Goal: Transaction & Acquisition: Purchase product/service

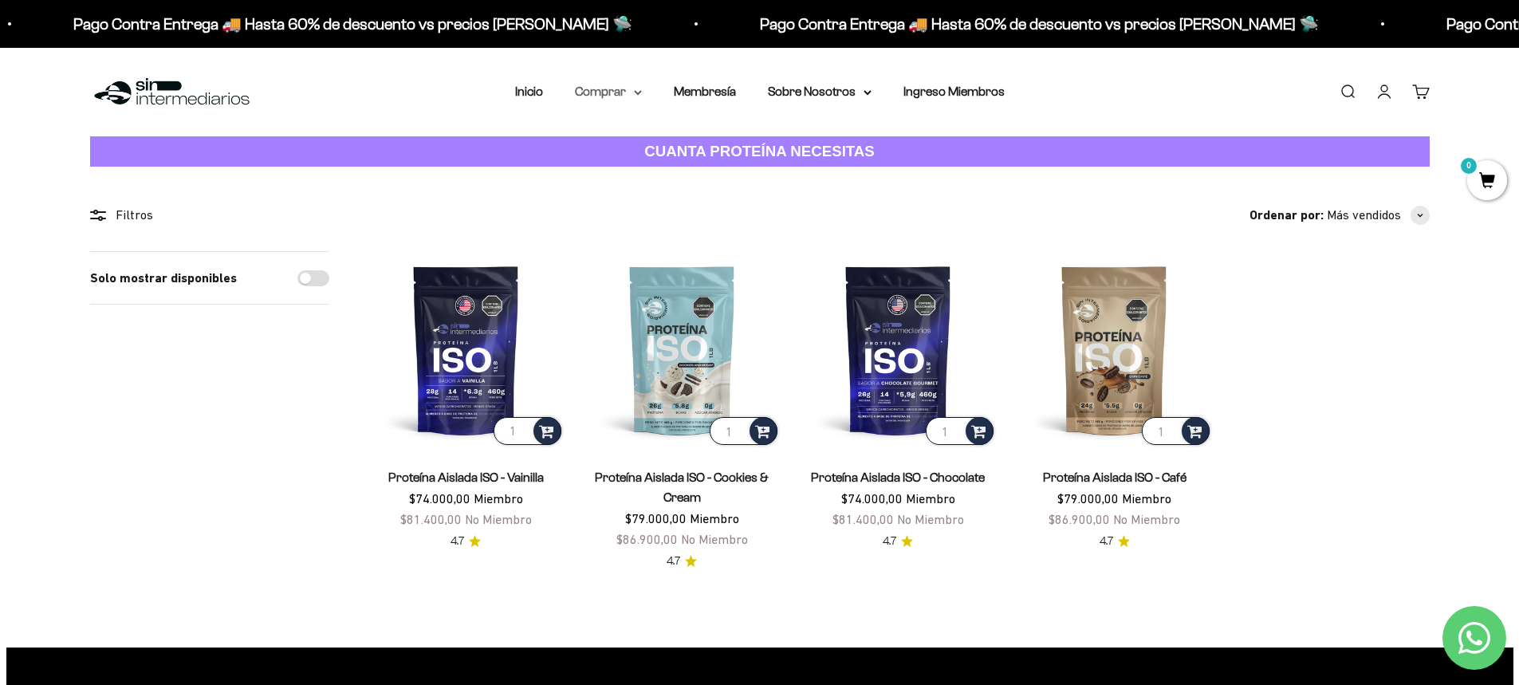
click at [623, 97] on summary "Comprar" at bounding box center [608, 91] width 67 height 21
click at [697, 140] on summary "Proteínas" at bounding box center [651, 142] width 132 height 21
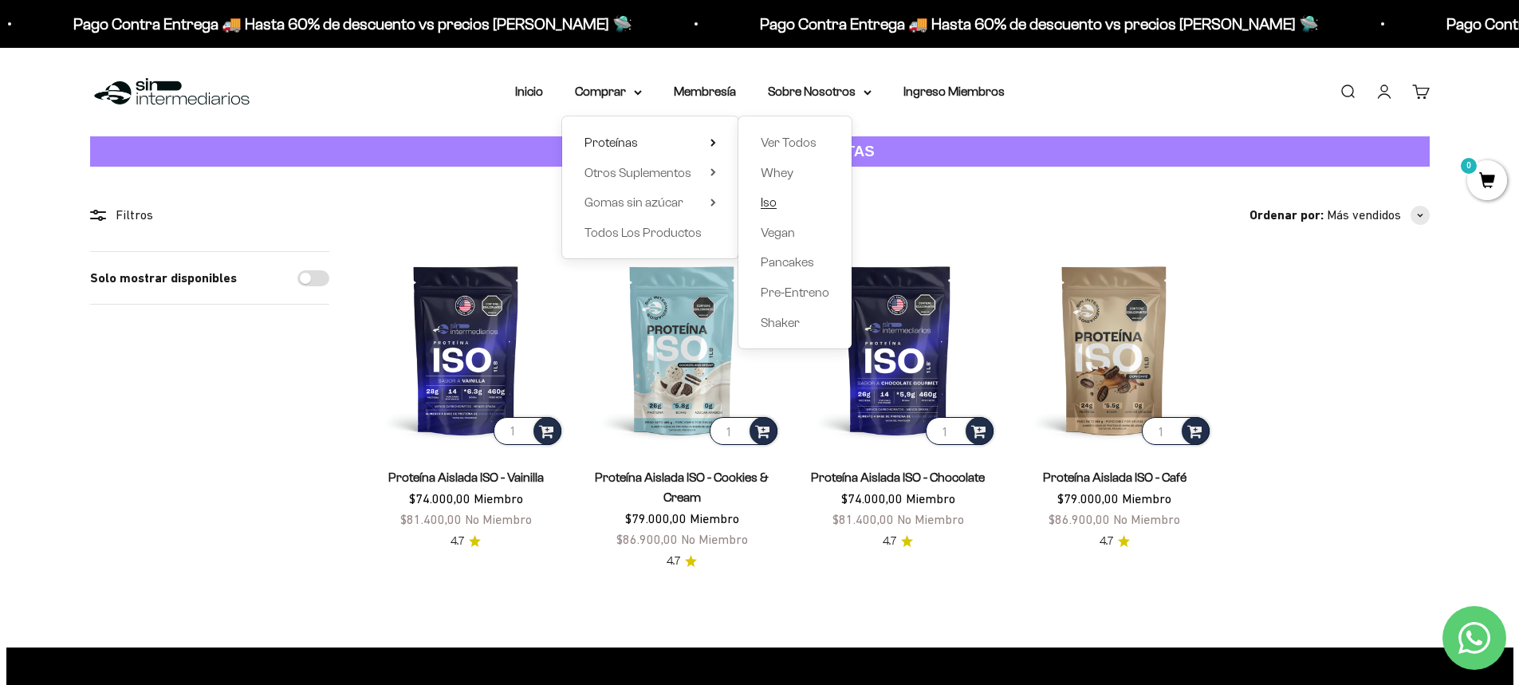
click at [772, 202] on span "Iso" at bounding box center [769, 202] width 16 height 14
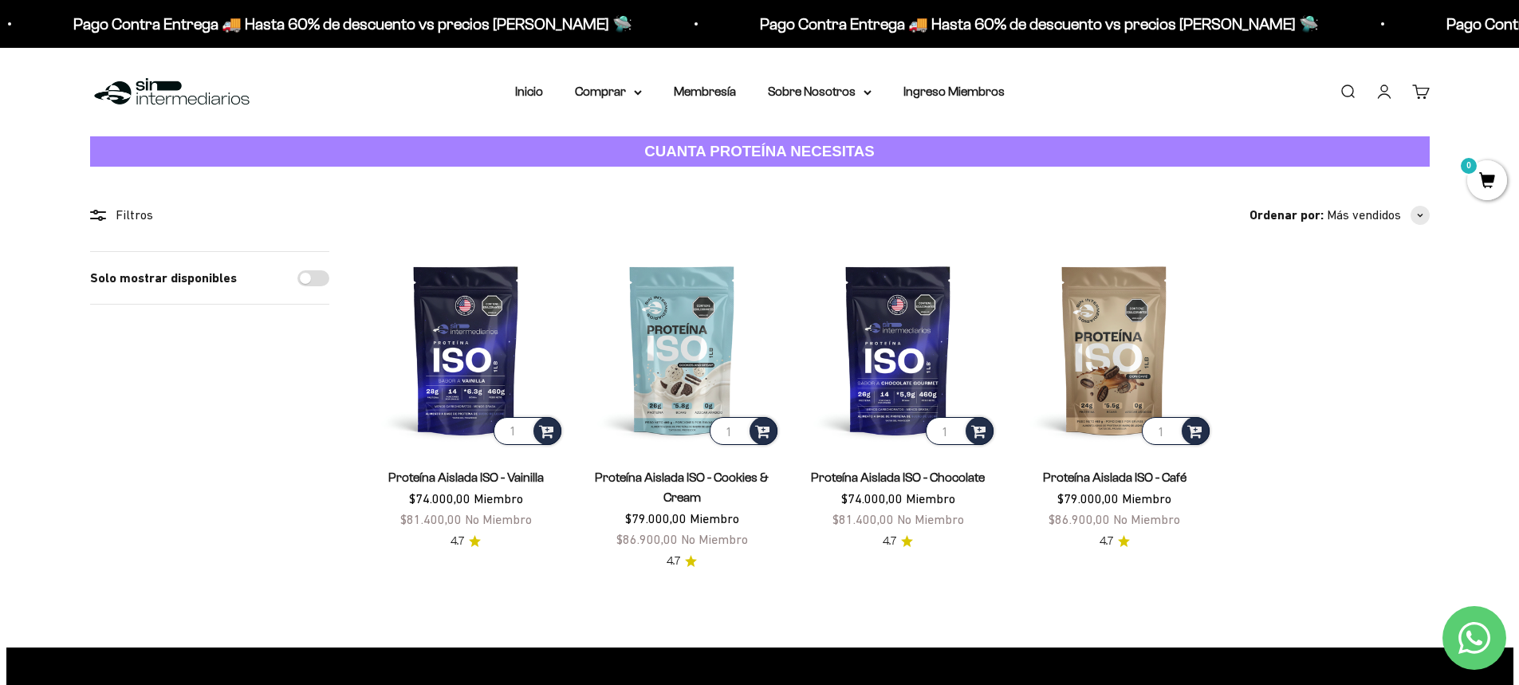
click at [573, 93] on nav "Inicio Comprar Proteínas Ver Todos Whey Iso Vegan" at bounding box center [760, 91] width 490 height 21
click at [611, 89] on summary "Comprar" at bounding box center [608, 91] width 67 height 21
click at [655, 234] on span "Todos Los Productos" at bounding box center [643, 233] width 117 height 14
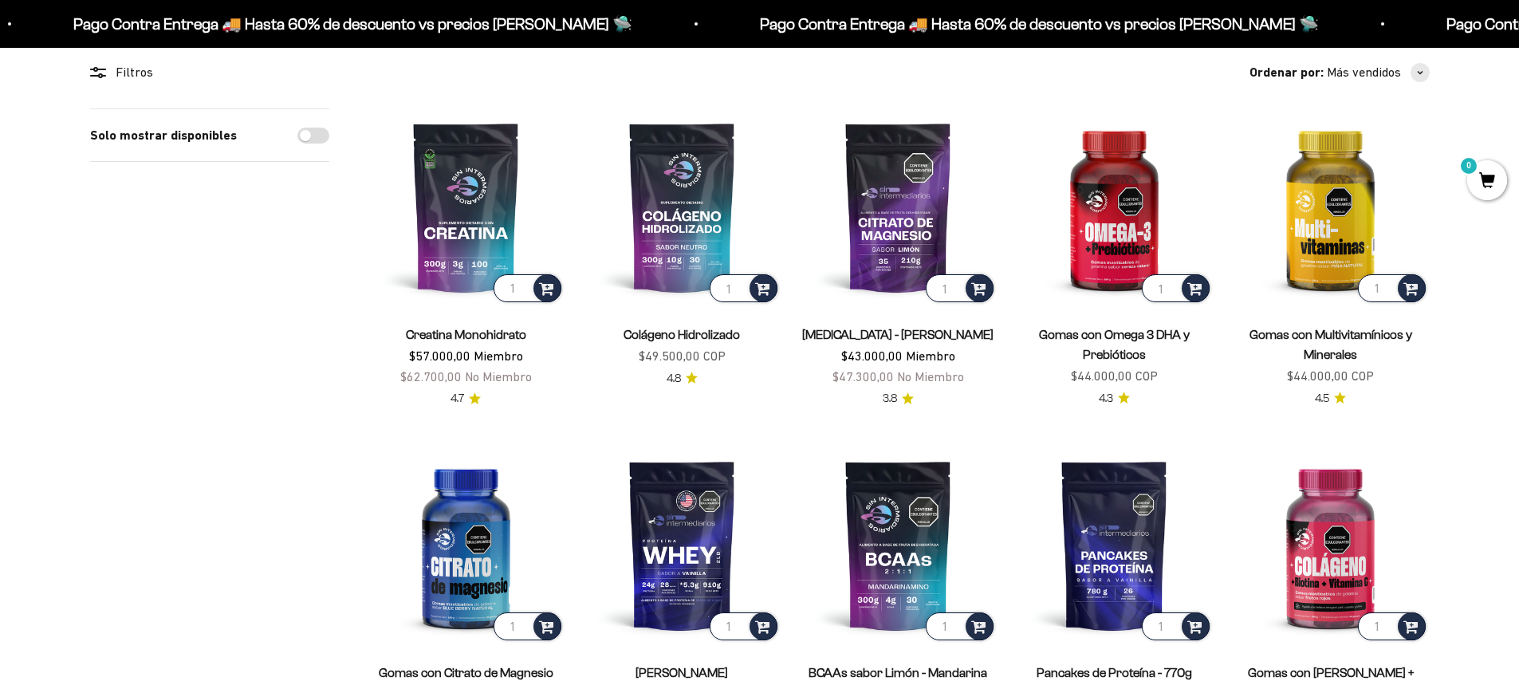
scroll to position [160, 0]
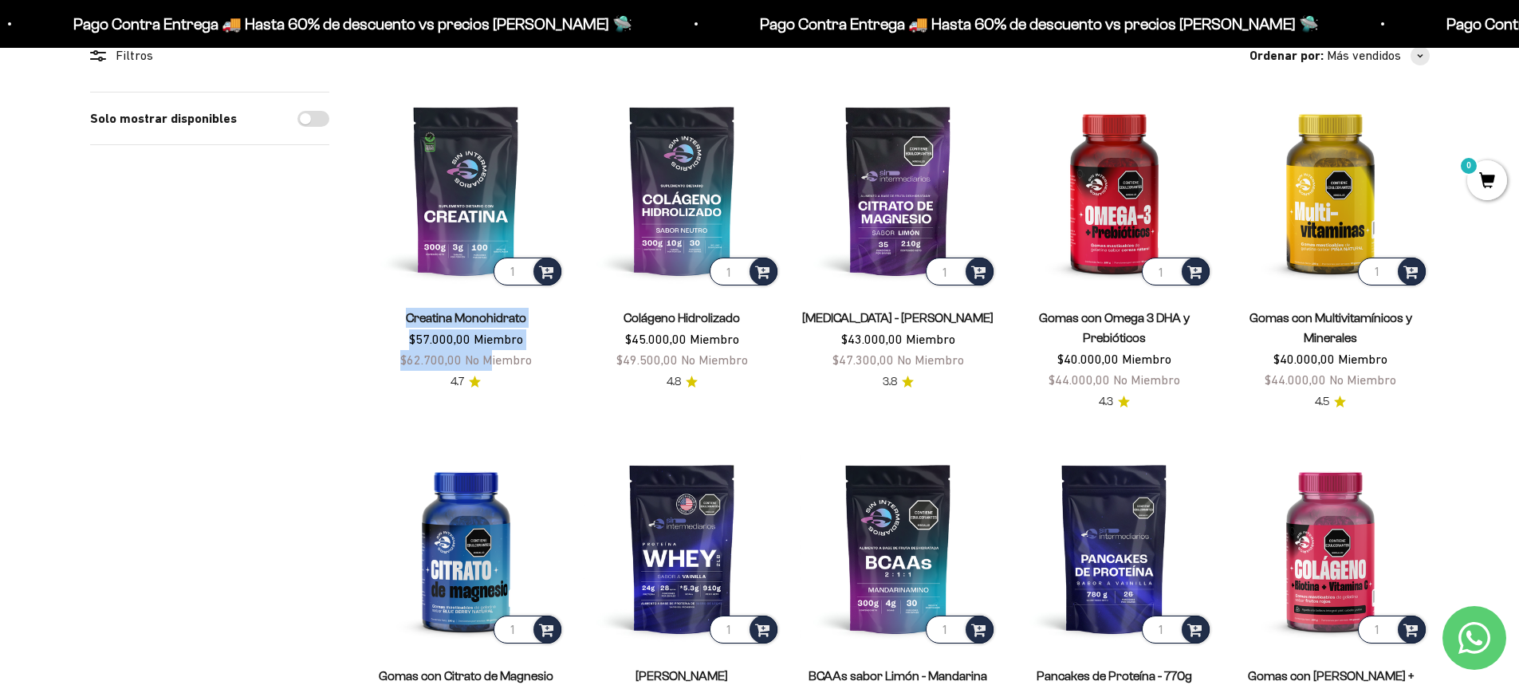
drag, startPoint x: 404, startPoint y: 316, endPoint x: 488, endPoint y: 369, distance: 99.3
click at [488, 369] on div "Creatina Monohidrato $57.000,00 Miembro $62.700,00 No Miembro" at bounding box center [466, 339] width 197 height 62
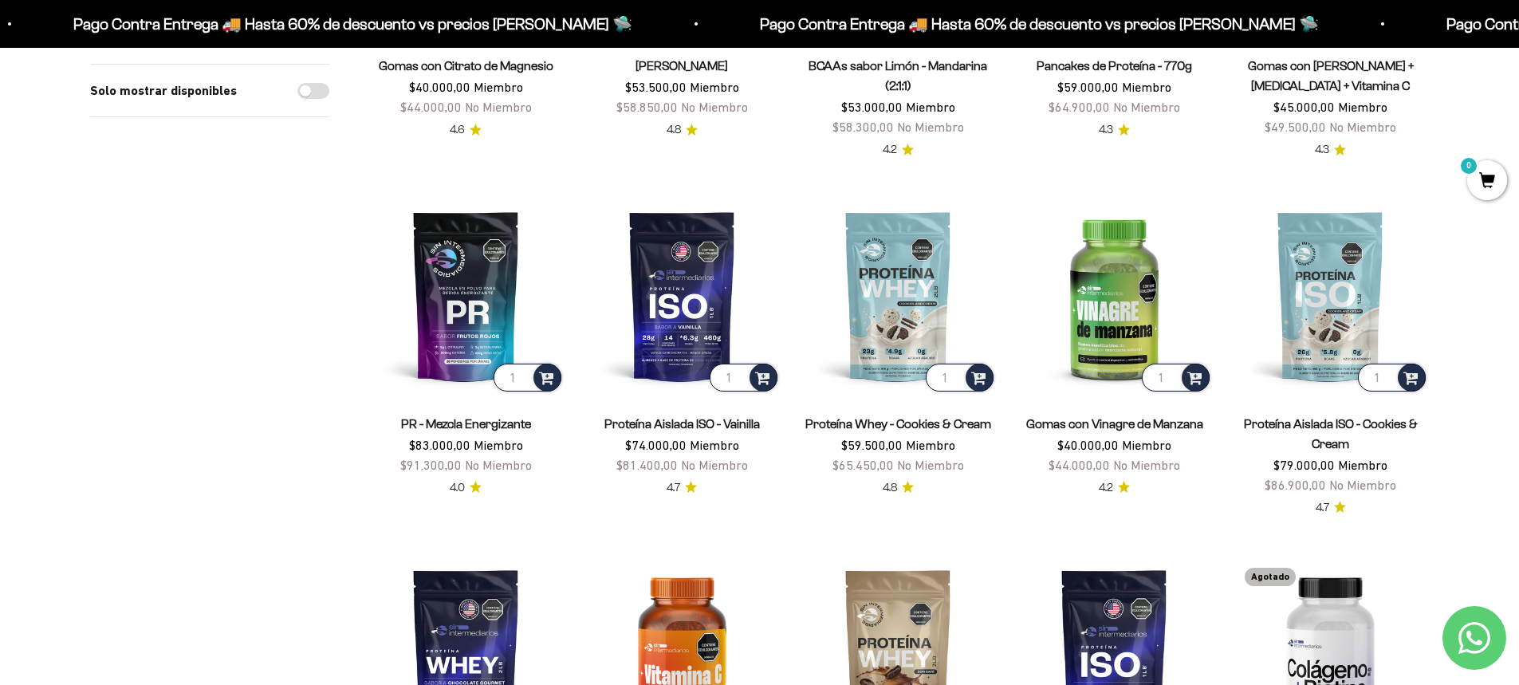
scroll to position [877, 0]
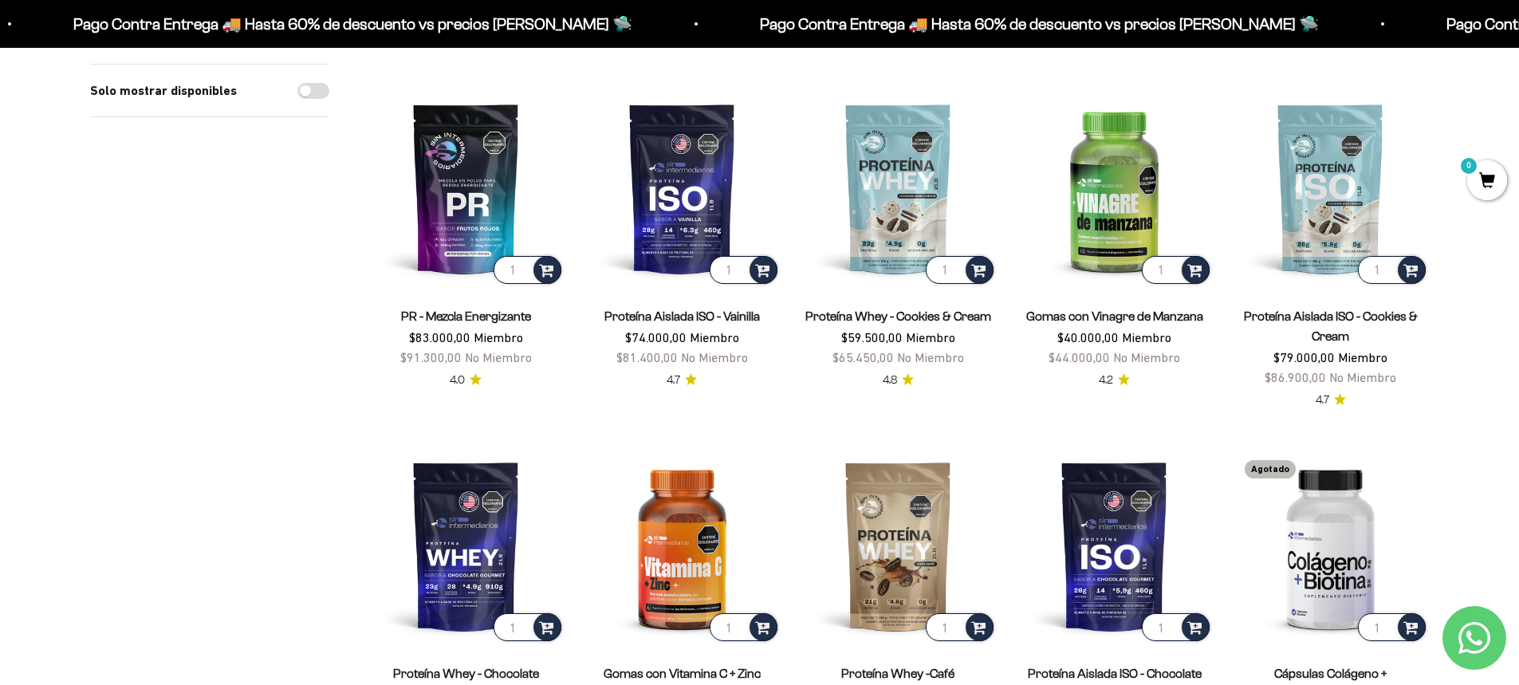
click at [1330, 317] on link "Proteína Aislada ISO - Cookies & Cream" at bounding box center [1331, 325] width 174 height 33
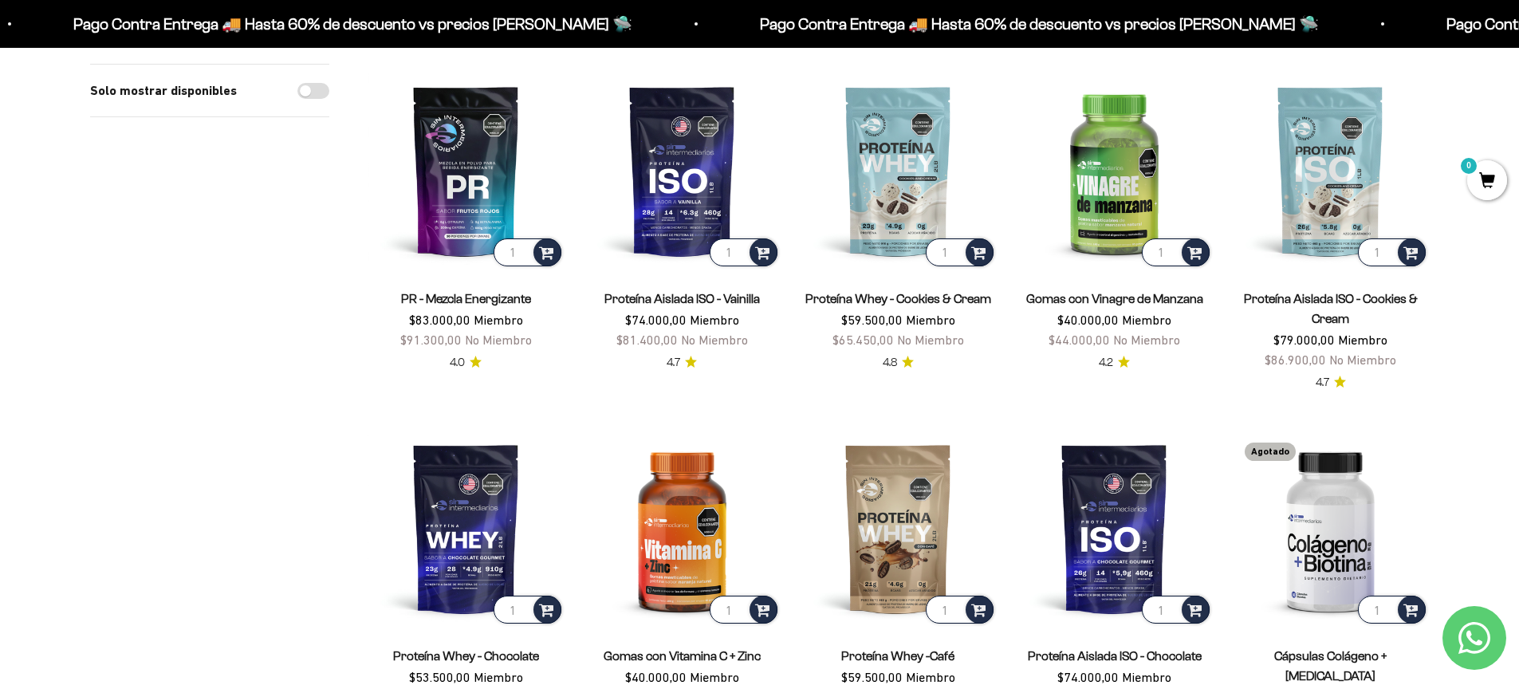
scroll to position [798, 0]
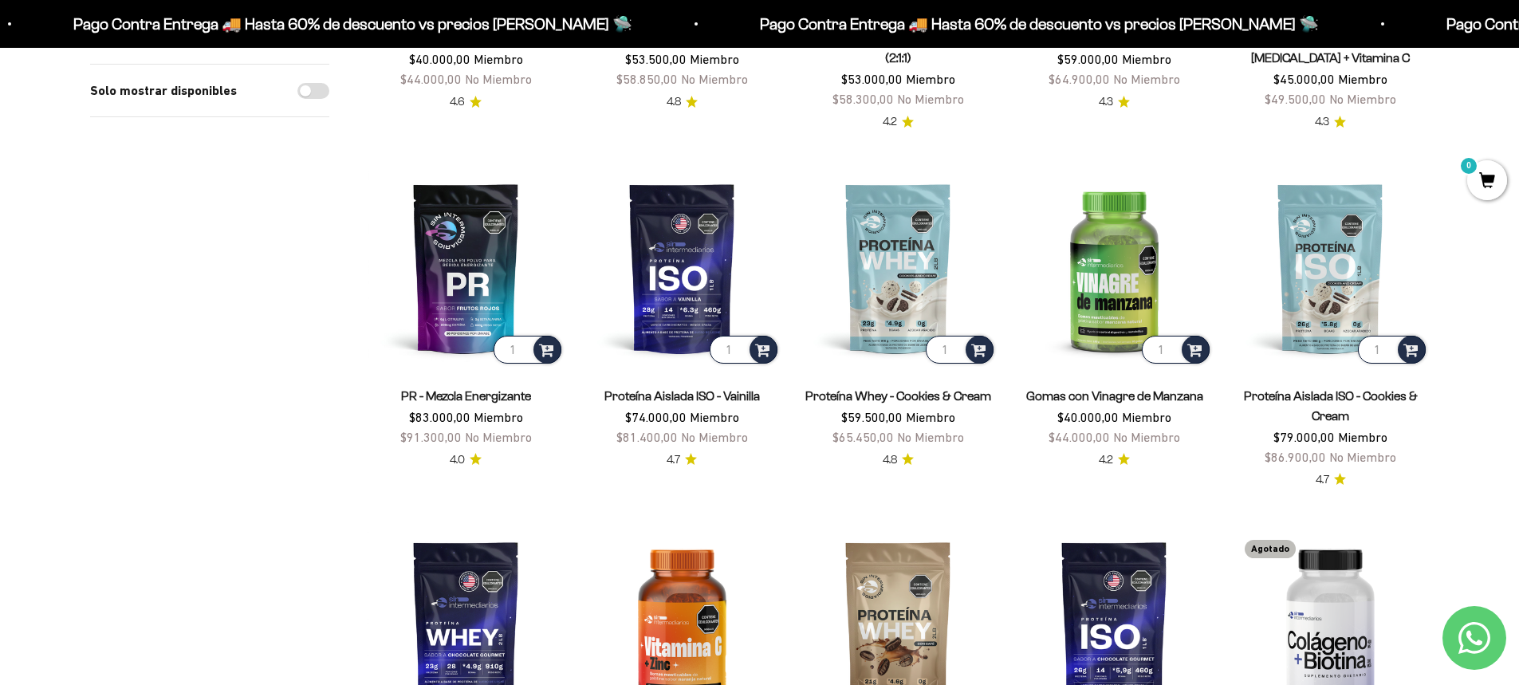
click at [498, 395] on link "PR - Mezcla Energizante" at bounding box center [466, 396] width 130 height 14
click at [545, 349] on span at bounding box center [546, 349] width 15 height 18
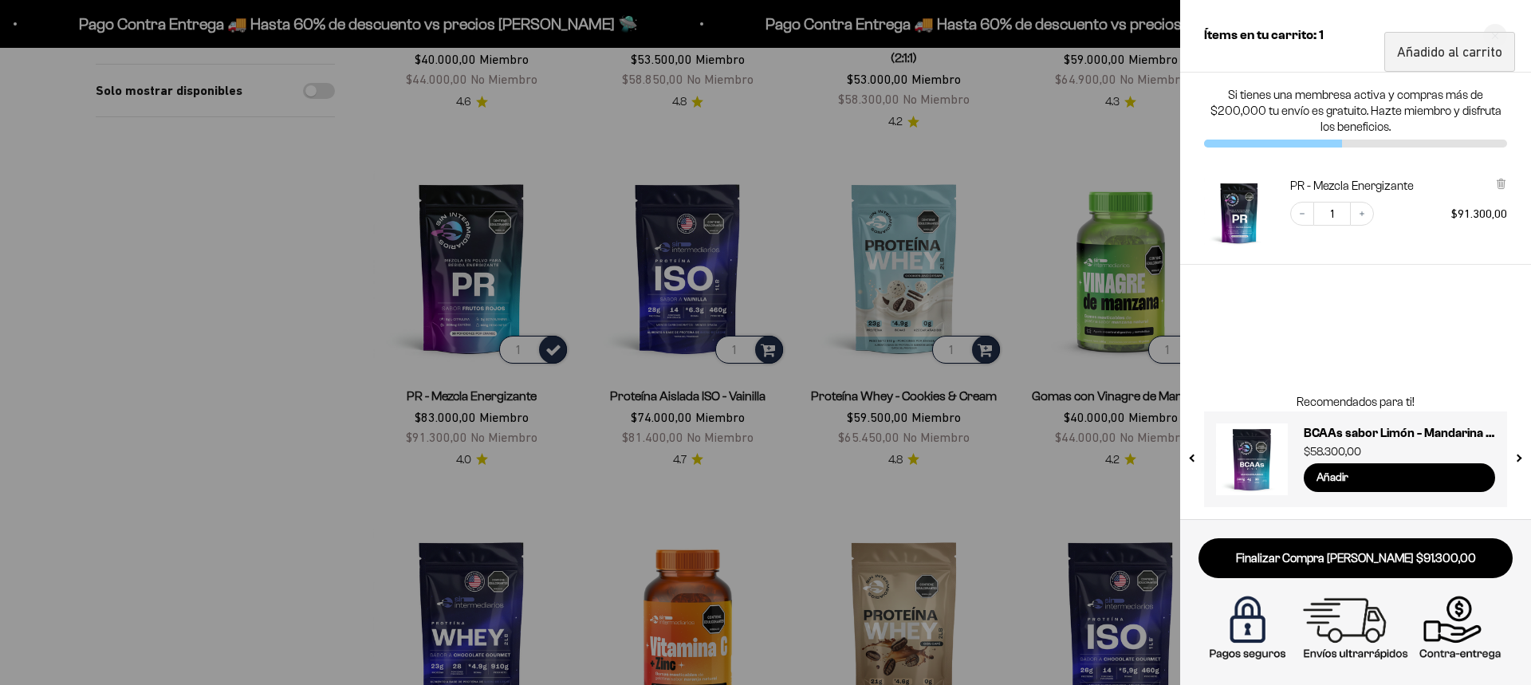
click at [319, 373] on div at bounding box center [765, 342] width 1531 height 685
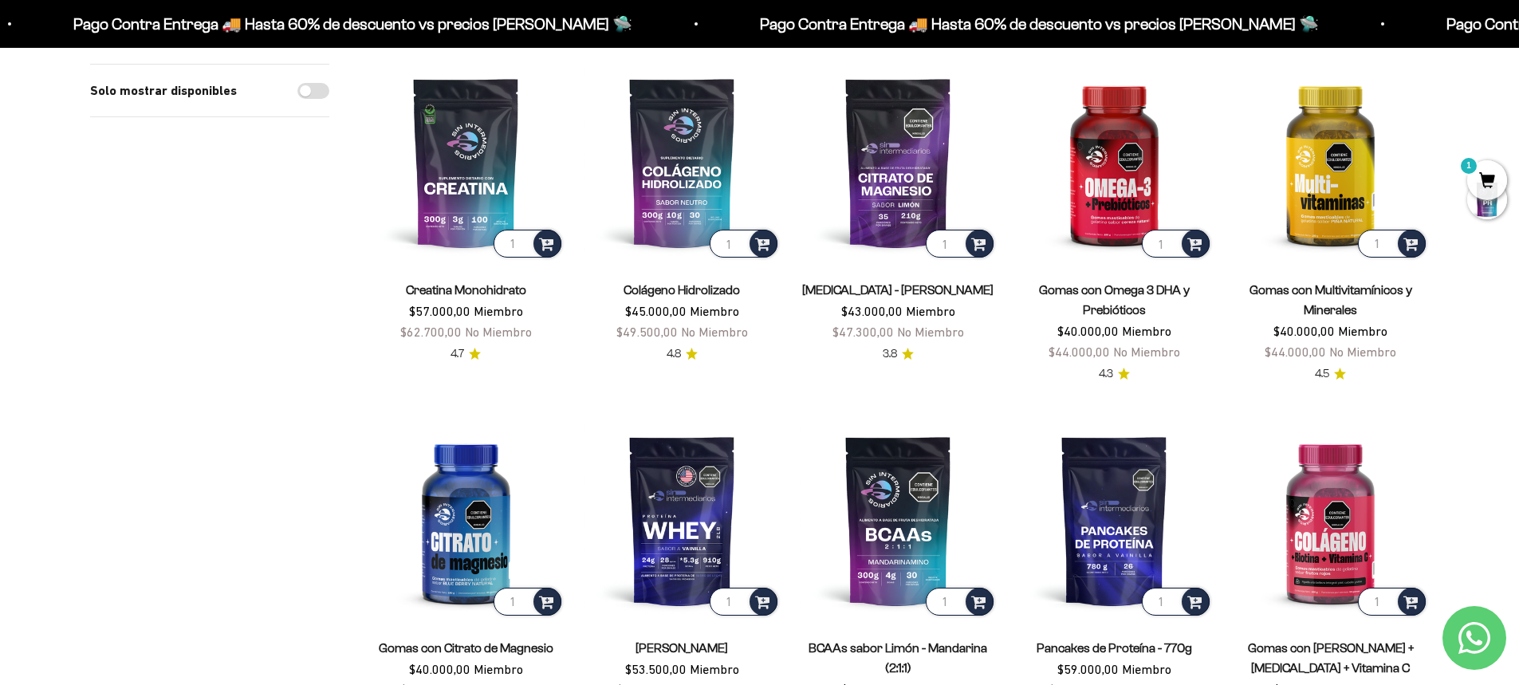
scroll to position [160, 0]
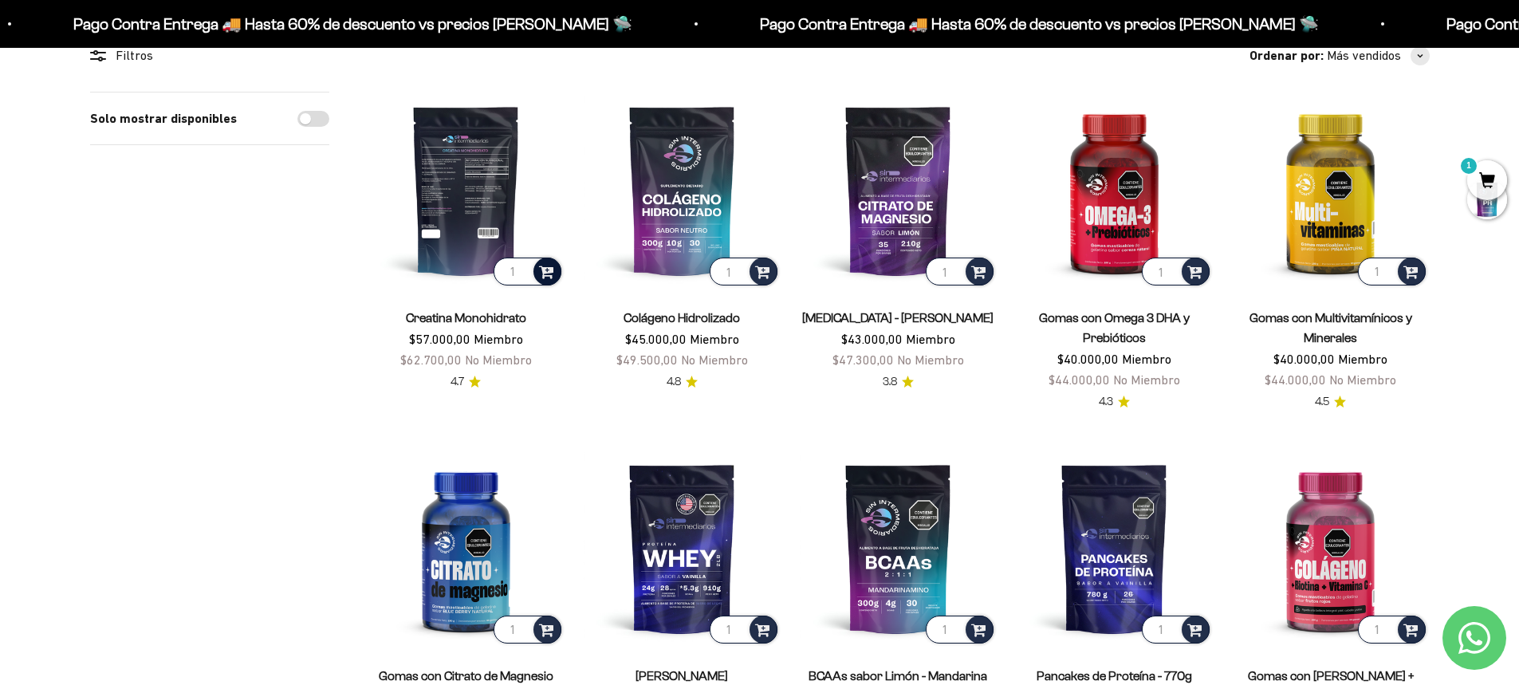
click at [546, 270] on span at bounding box center [546, 271] width 15 height 18
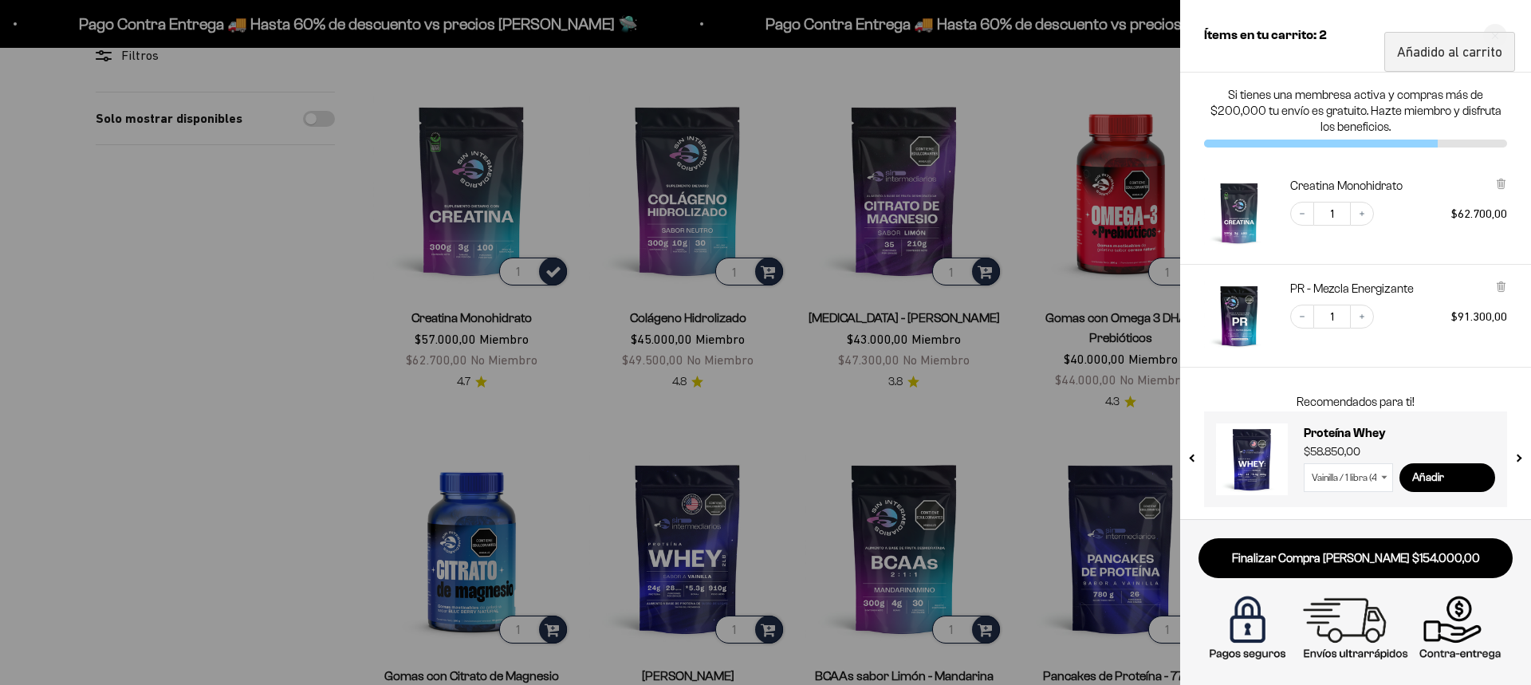
click at [322, 357] on div at bounding box center [765, 342] width 1531 height 685
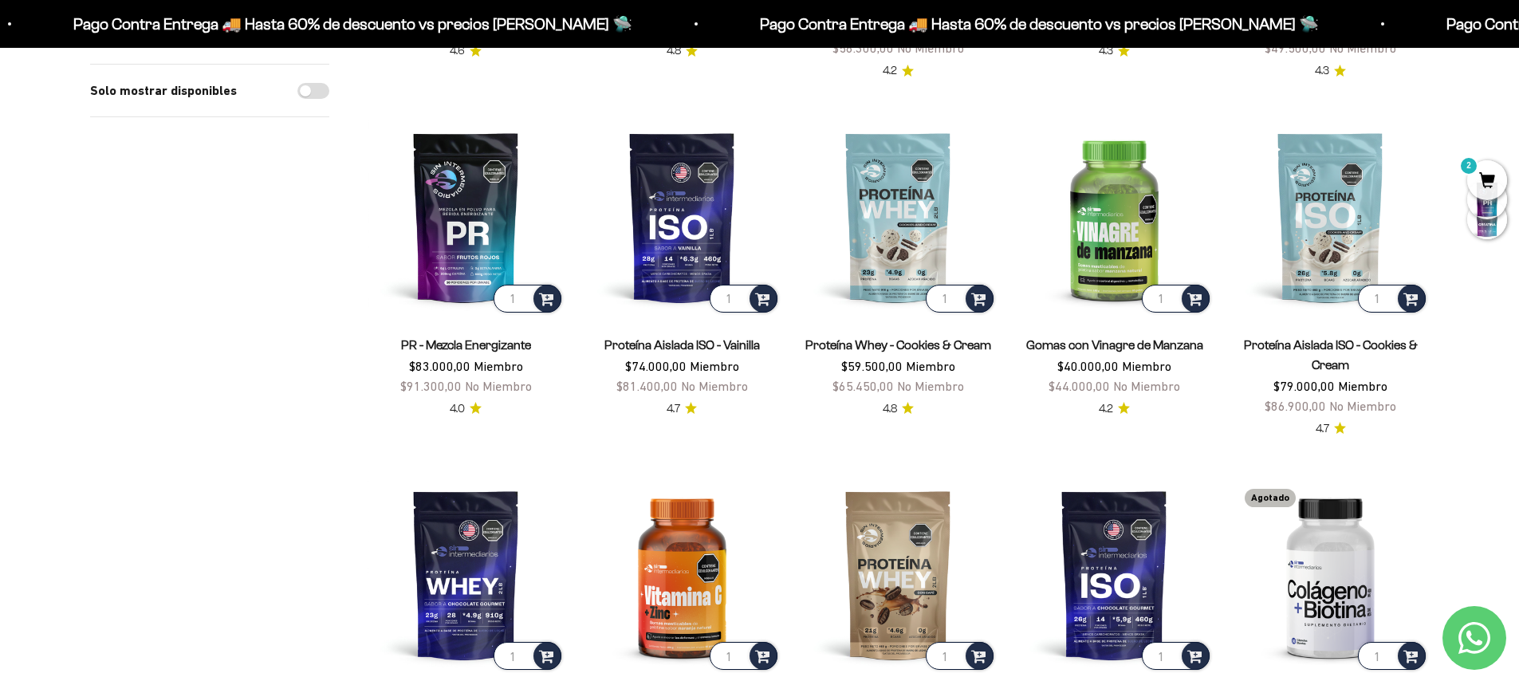
scroll to position [877, 0]
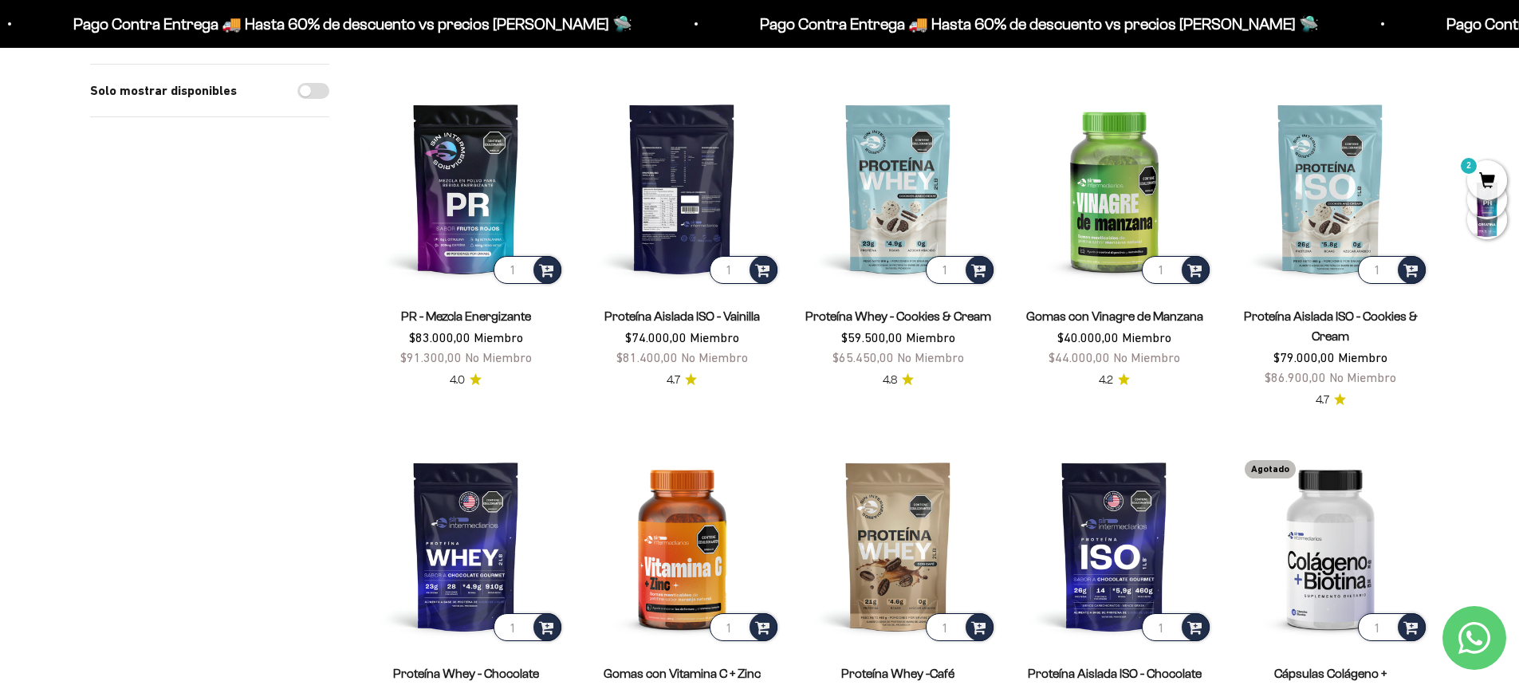
click at [677, 215] on img at bounding box center [682, 187] width 197 height 197
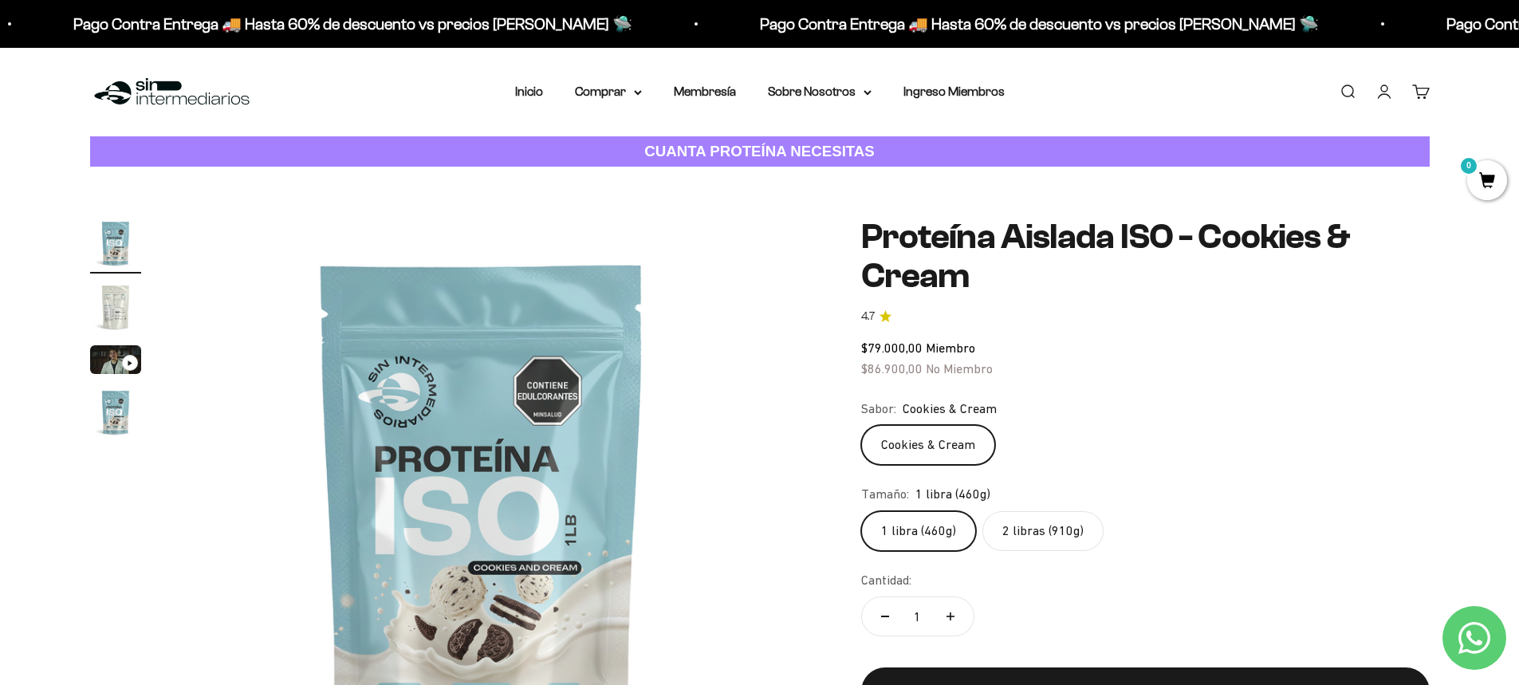
scroll to position [80, 0]
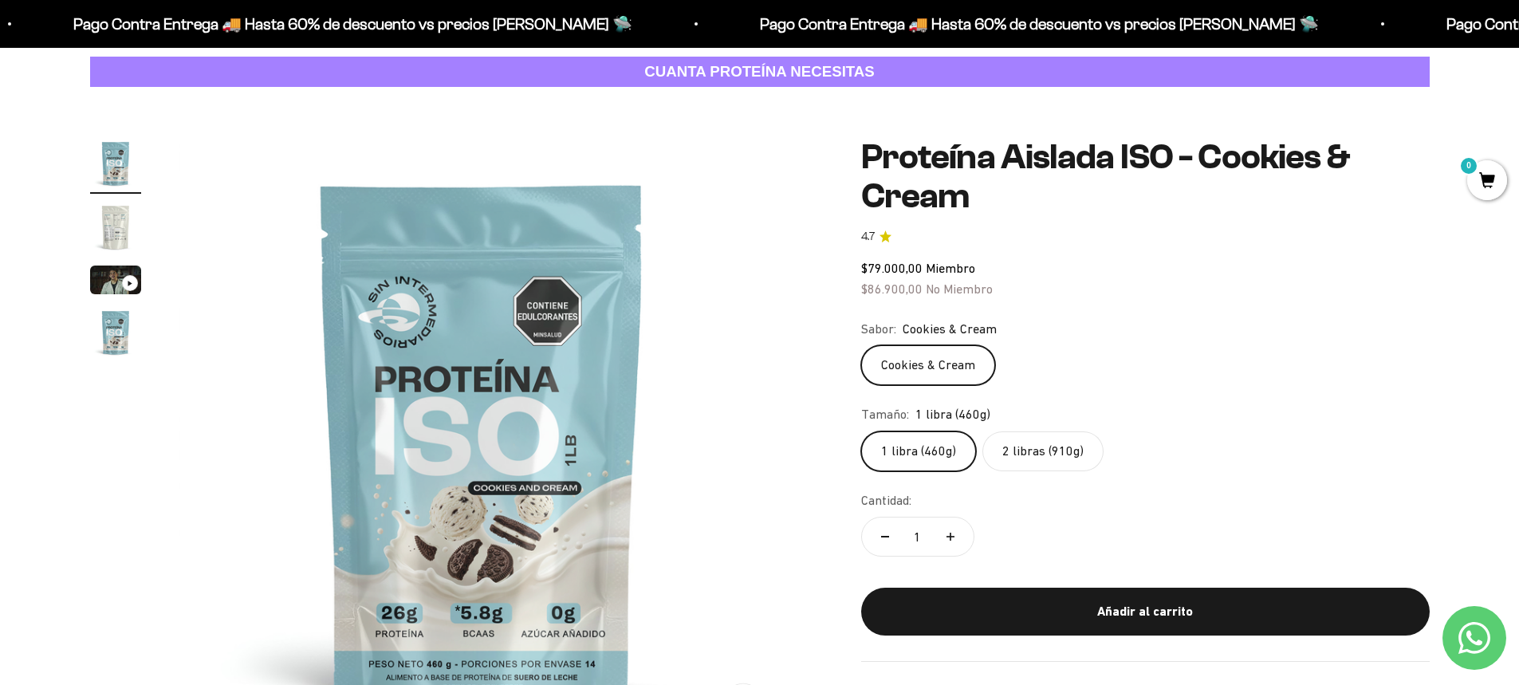
click at [1048, 455] on label "2 libras (910g)" at bounding box center [1043, 451] width 121 height 40
click at [861, 431] on input "2 libras (910g)" at bounding box center [861, 431] width 1 height 1
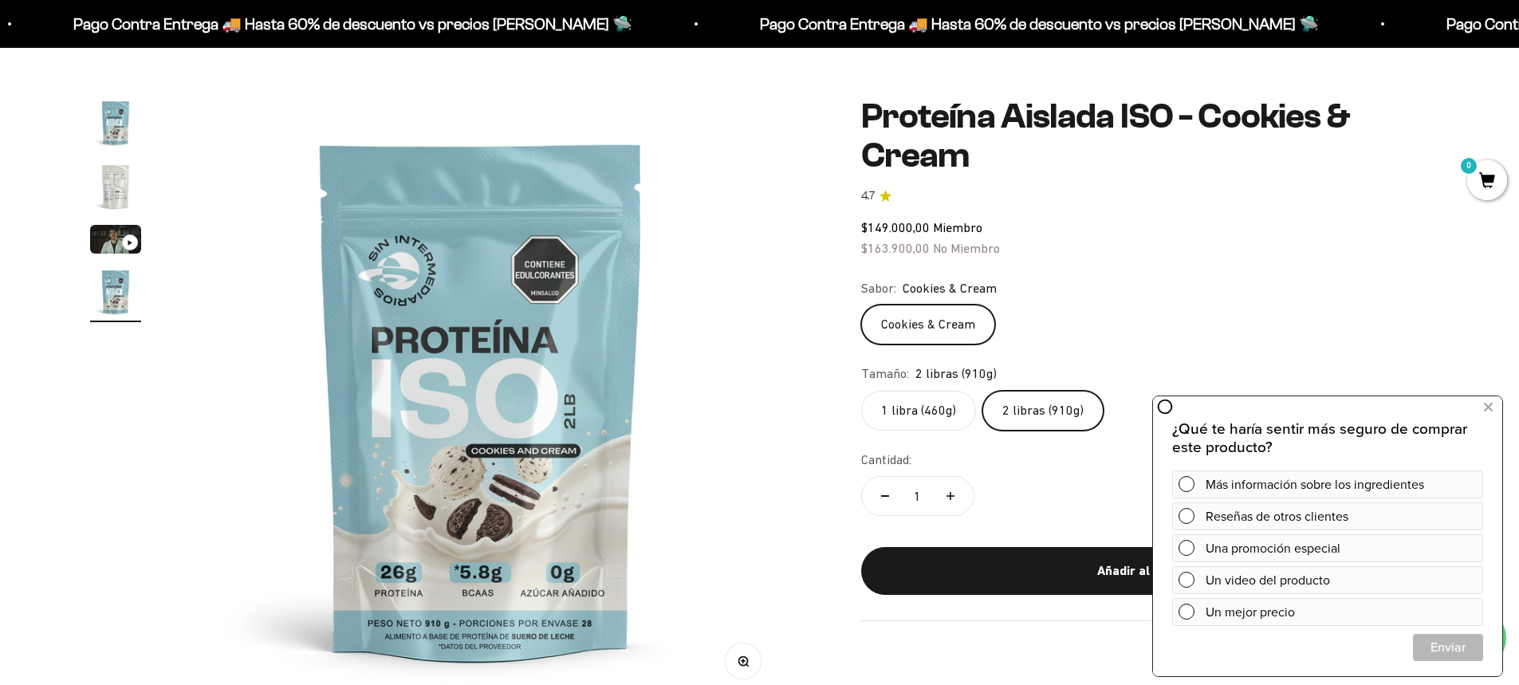
scroll to position [160, 0]
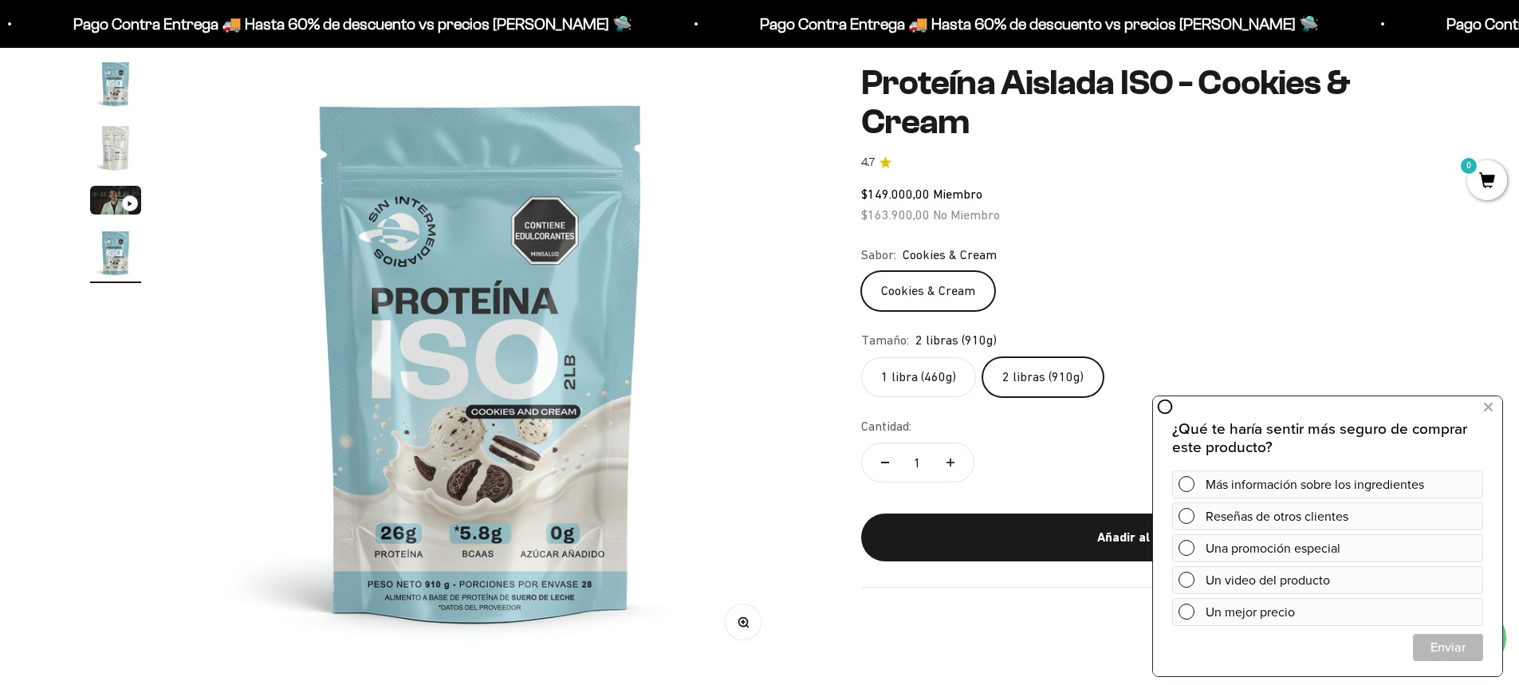
click at [940, 386] on label "1 libra (460g)" at bounding box center [918, 377] width 115 height 40
click at [861, 357] on input "1 libra (460g)" at bounding box center [861, 357] width 1 height 1
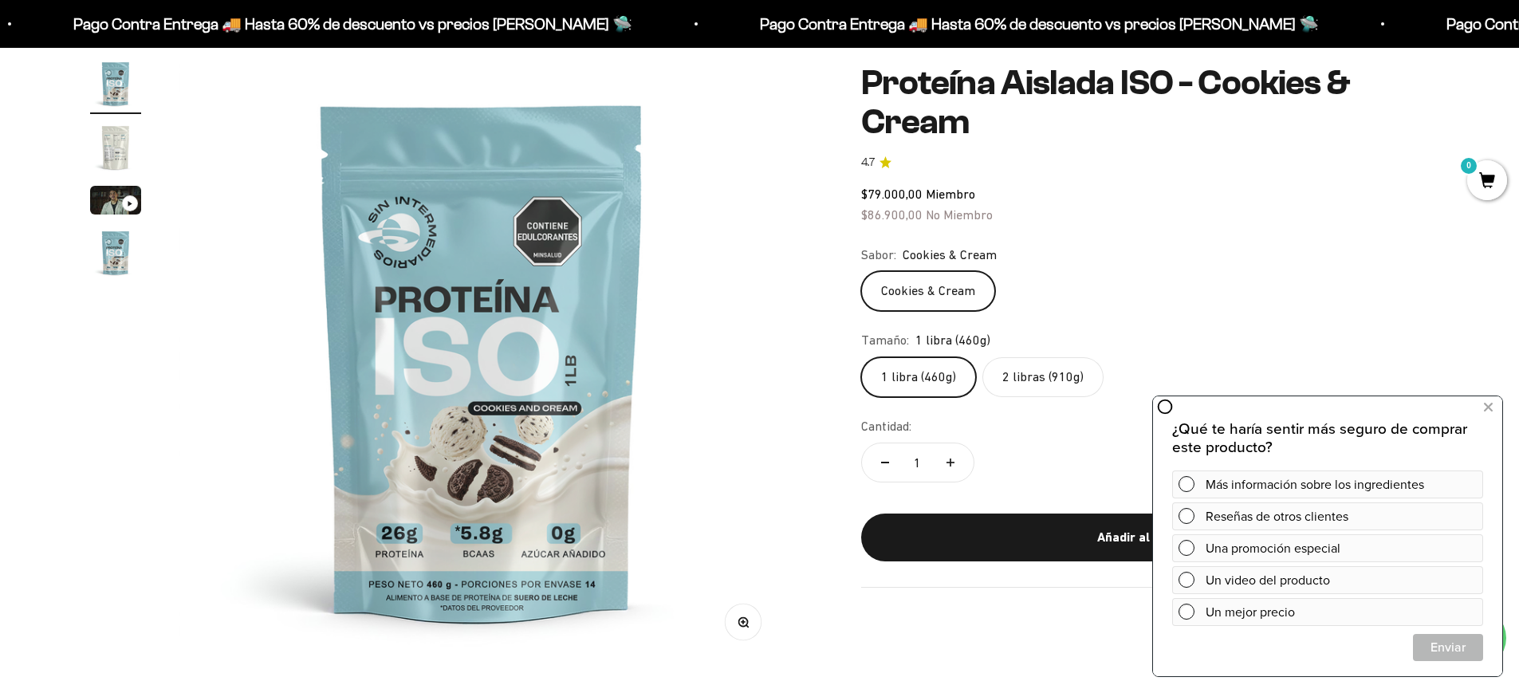
click at [1059, 384] on label "2 libras (910g)" at bounding box center [1043, 377] width 121 height 40
click at [861, 357] on input "2 libras (910g)" at bounding box center [861, 357] width 1 height 1
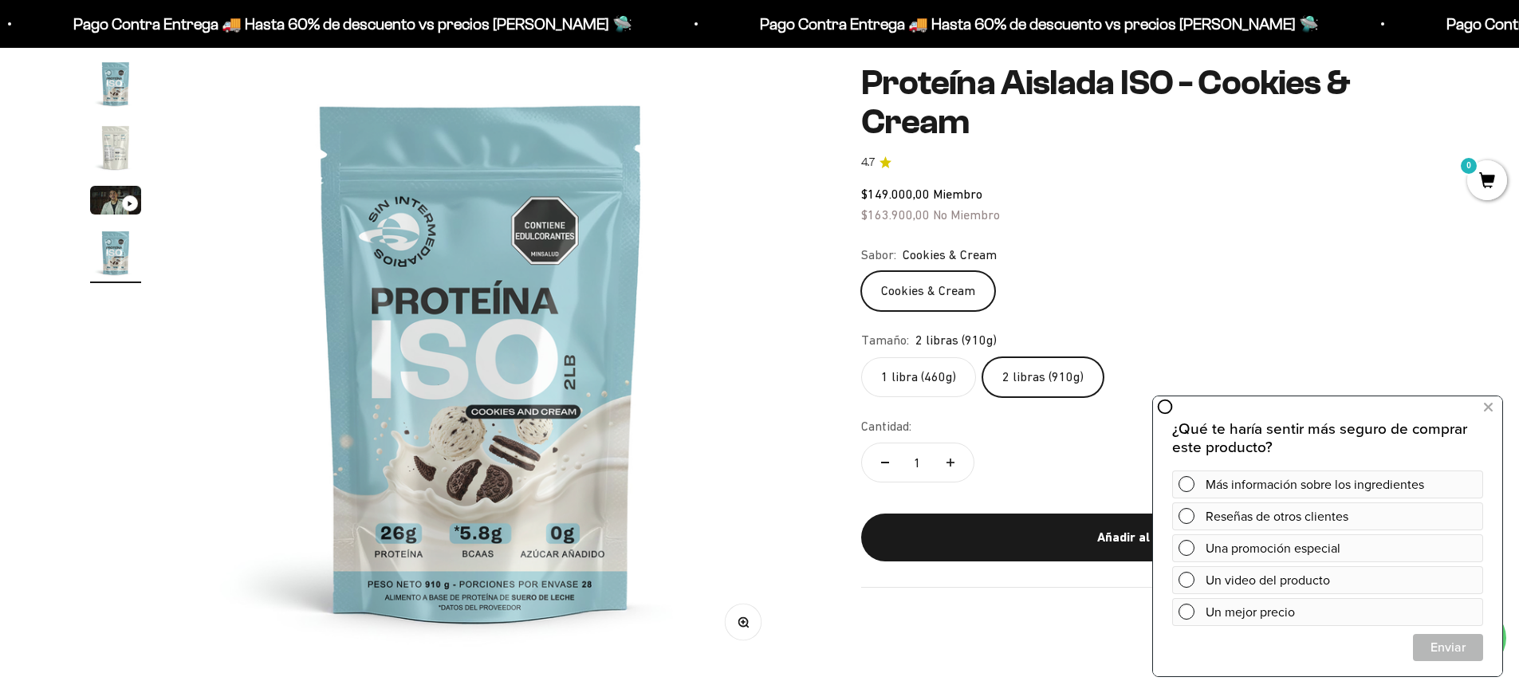
click at [1371, 340] on div "Tamaño: 2 libras (910g)" at bounding box center [1145, 340] width 569 height 21
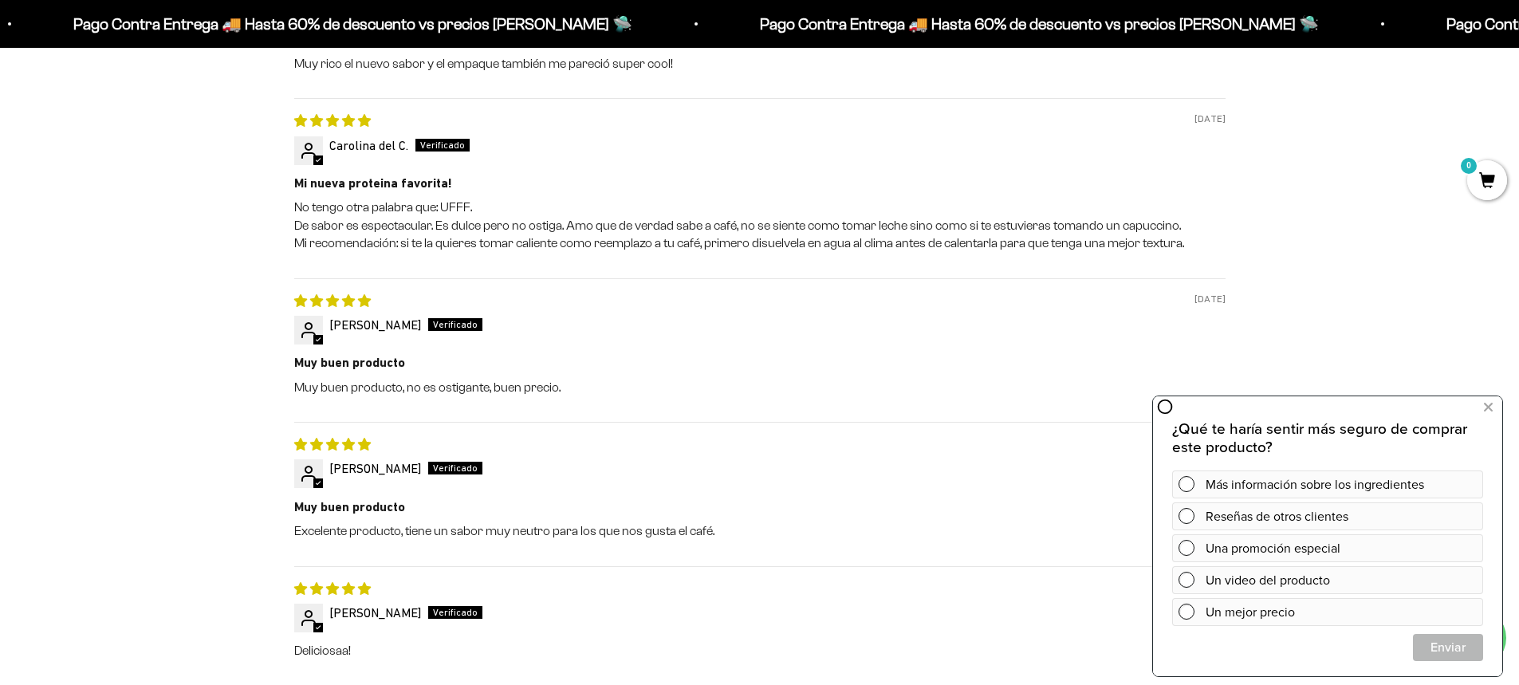
scroll to position [1994, 0]
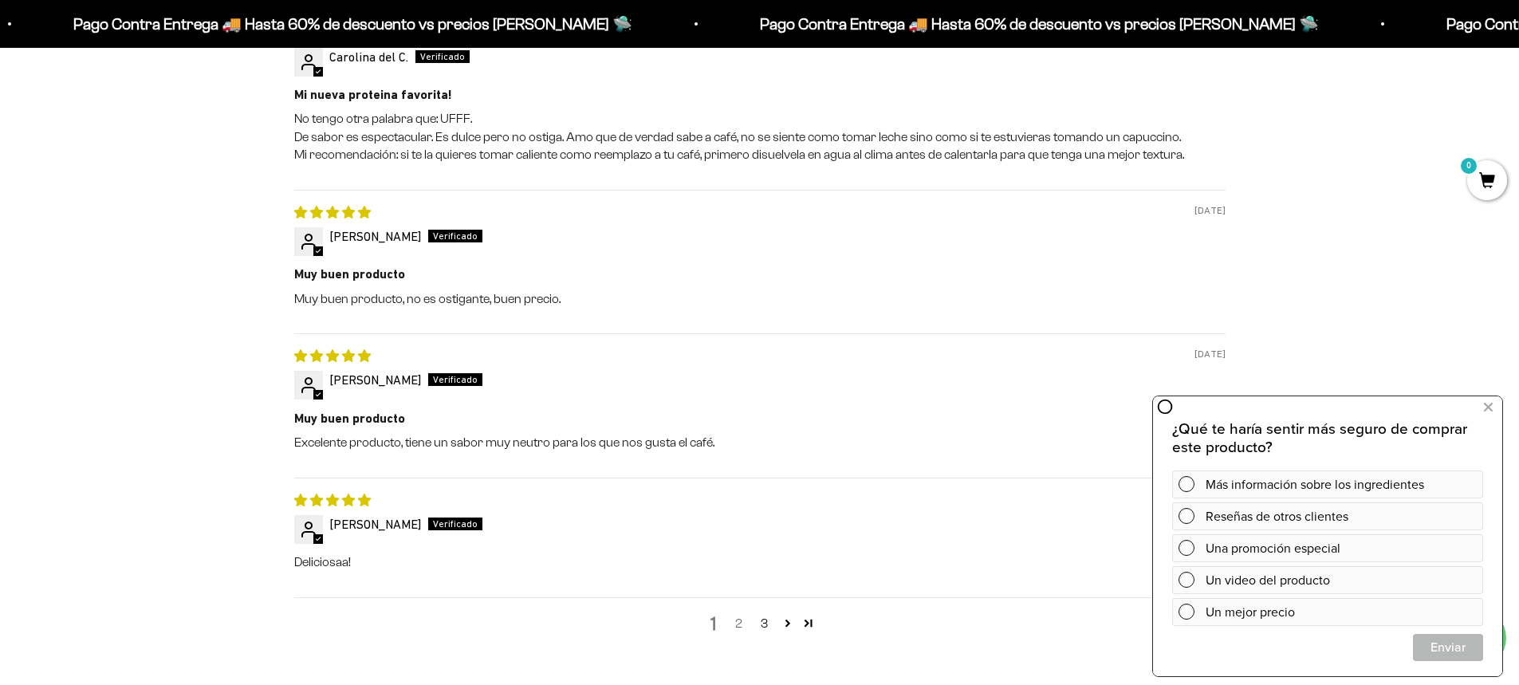
click at [745, 623] on link "2" at bounding box center [740, 623] width 26 height 19
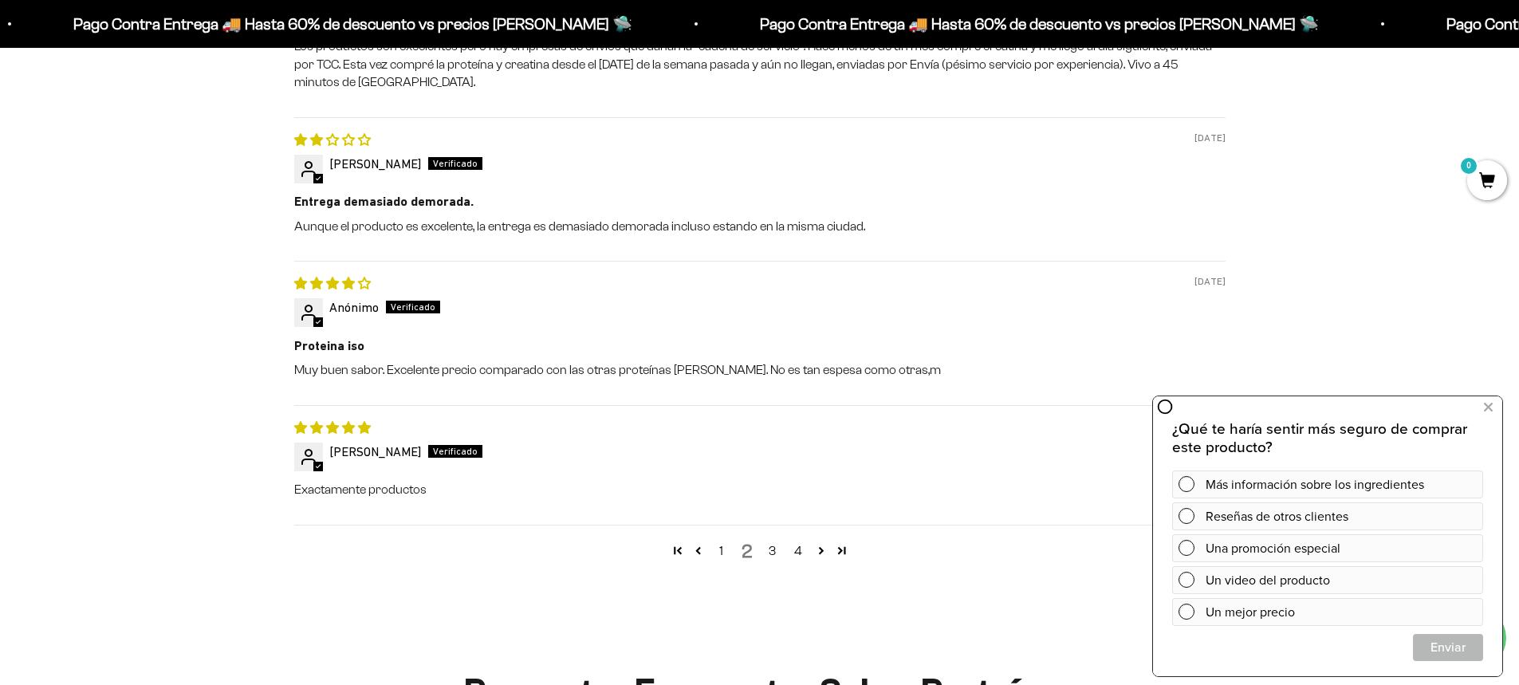
scroll to position [2099, 0]
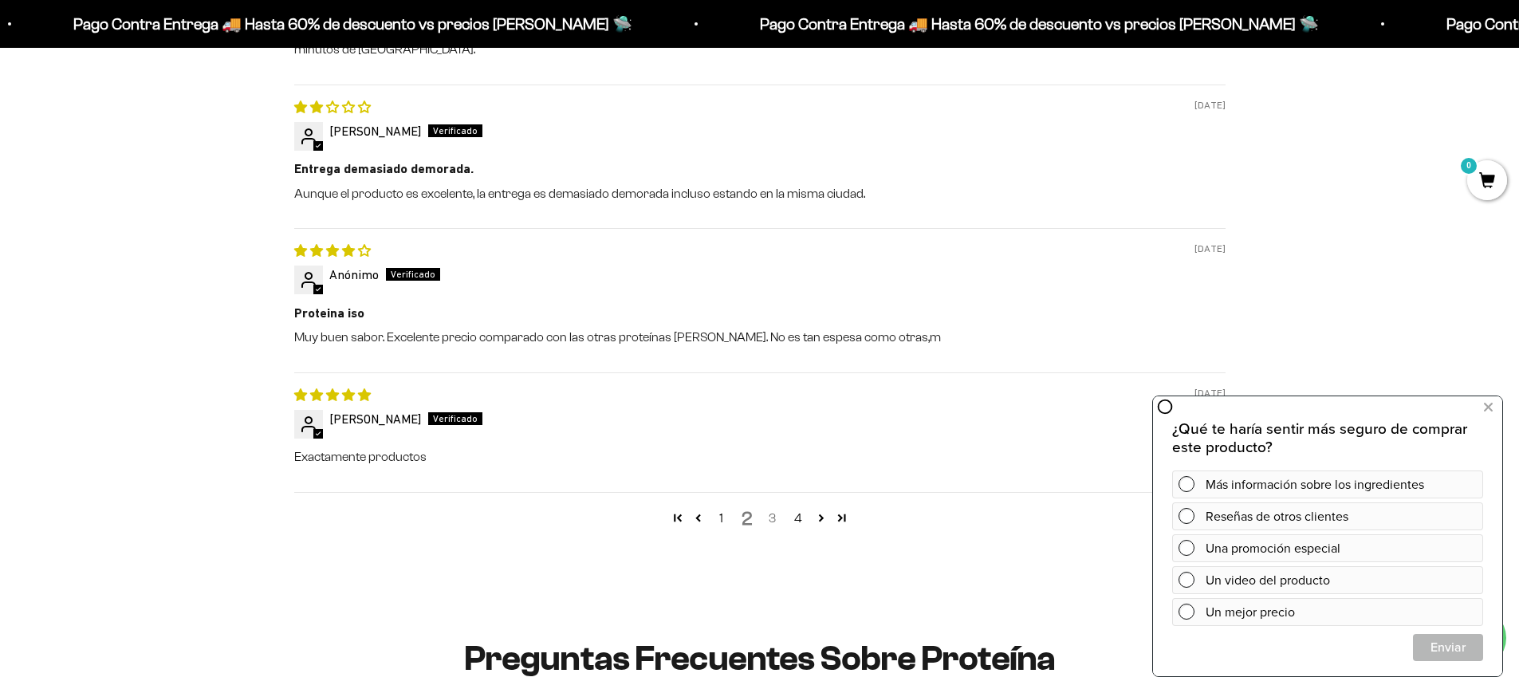
click at [770, 519] on link "3" at bounding box center [773, 518] width 26 height 19
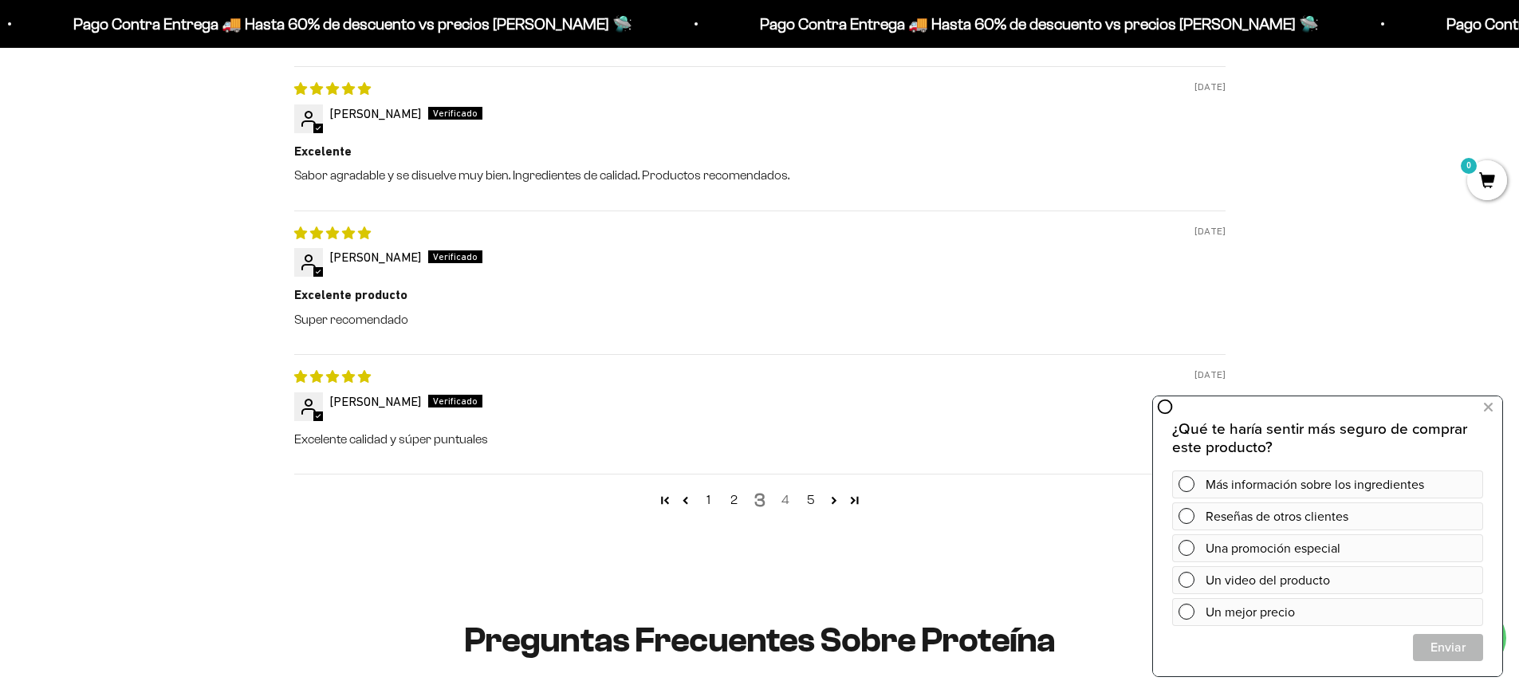
click at [786, 496] on link "4" at bounding box center [786, 500] width 26 height 19
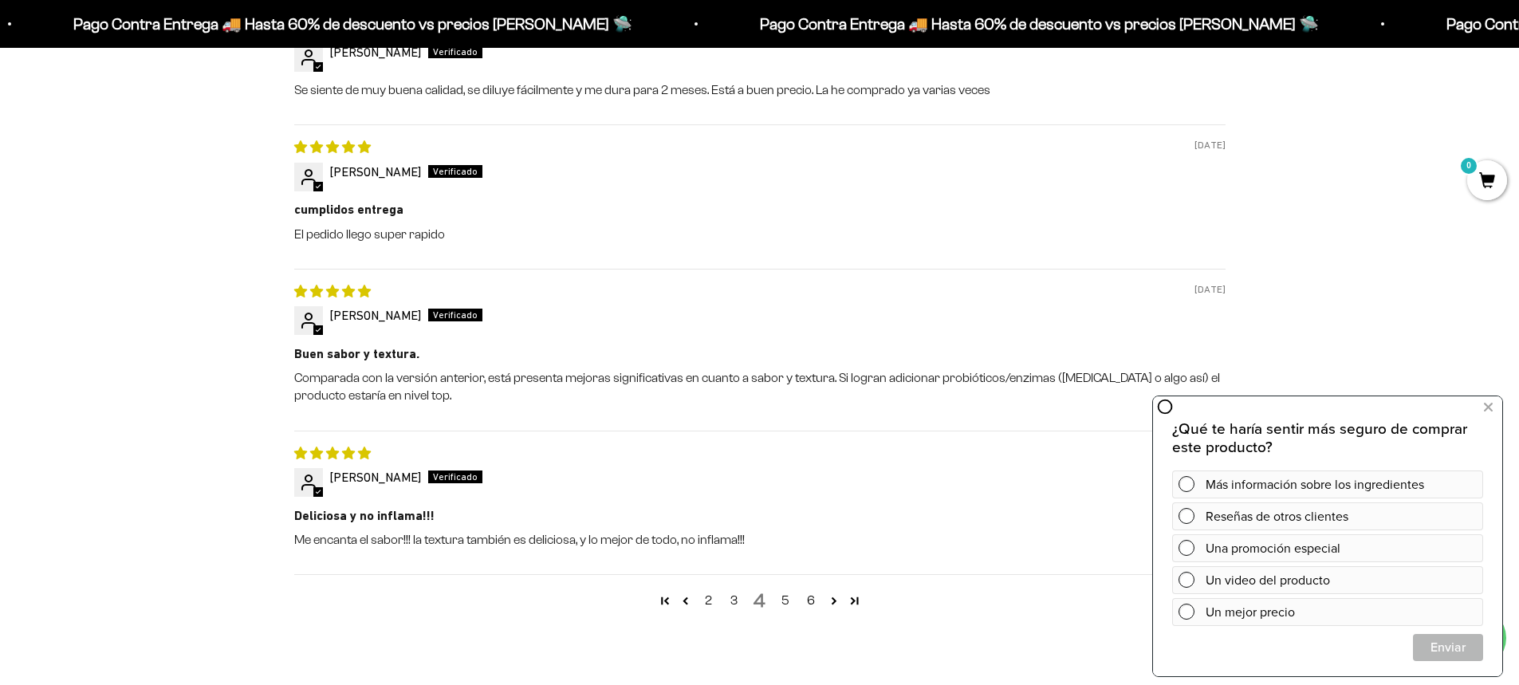
scroll to position [2019, 0]
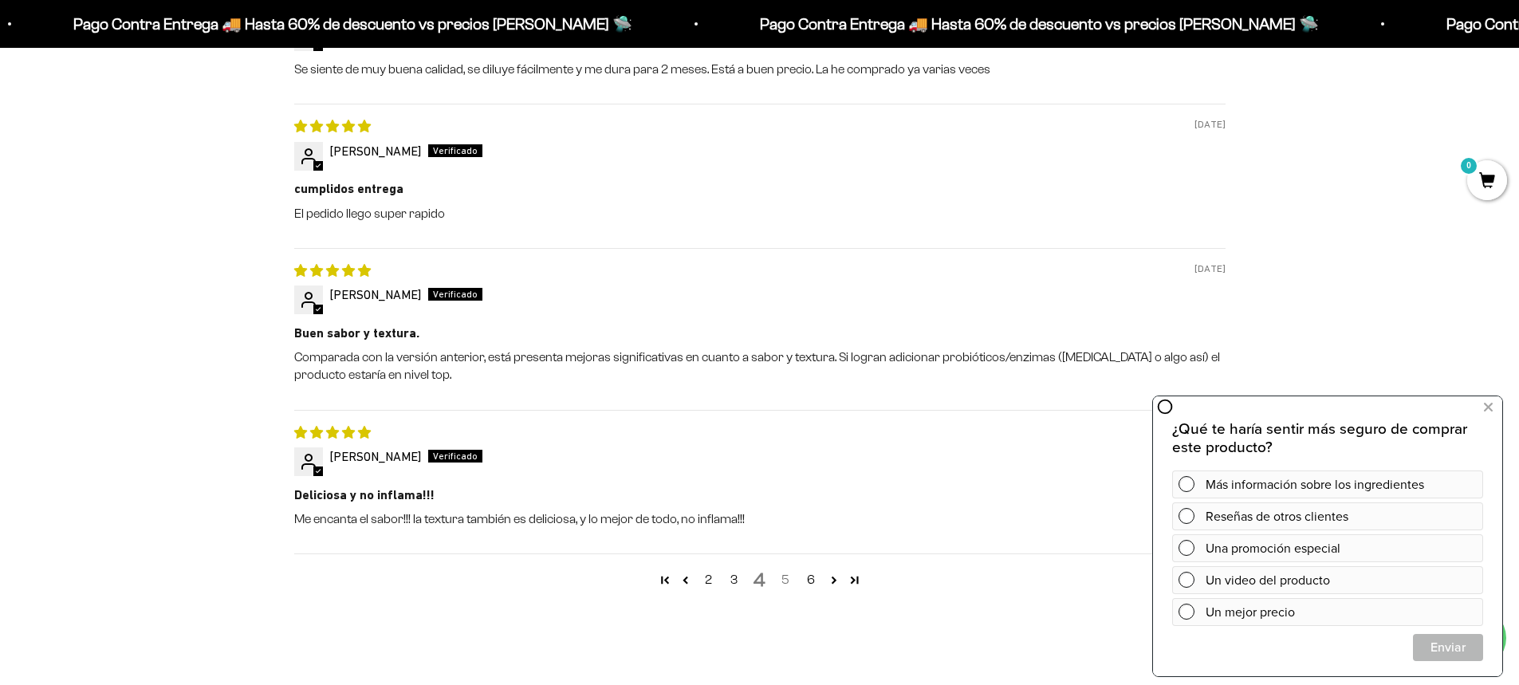
click at [786, 578] on link "5" at bounding box center [786, 579] width 26 height 19
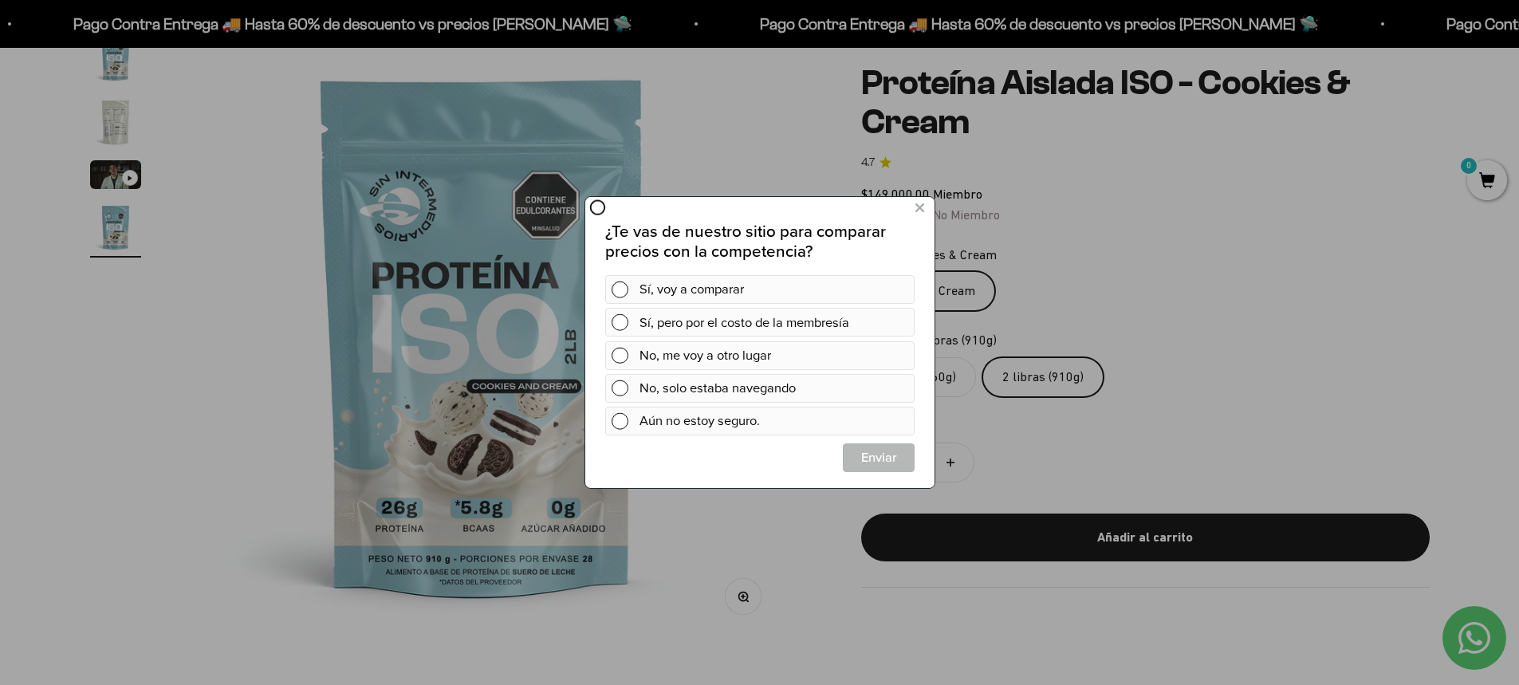
scroll to position [0, 0]
click at [920, 217] on icon at bounding box center [919, 209] width 9 height 22
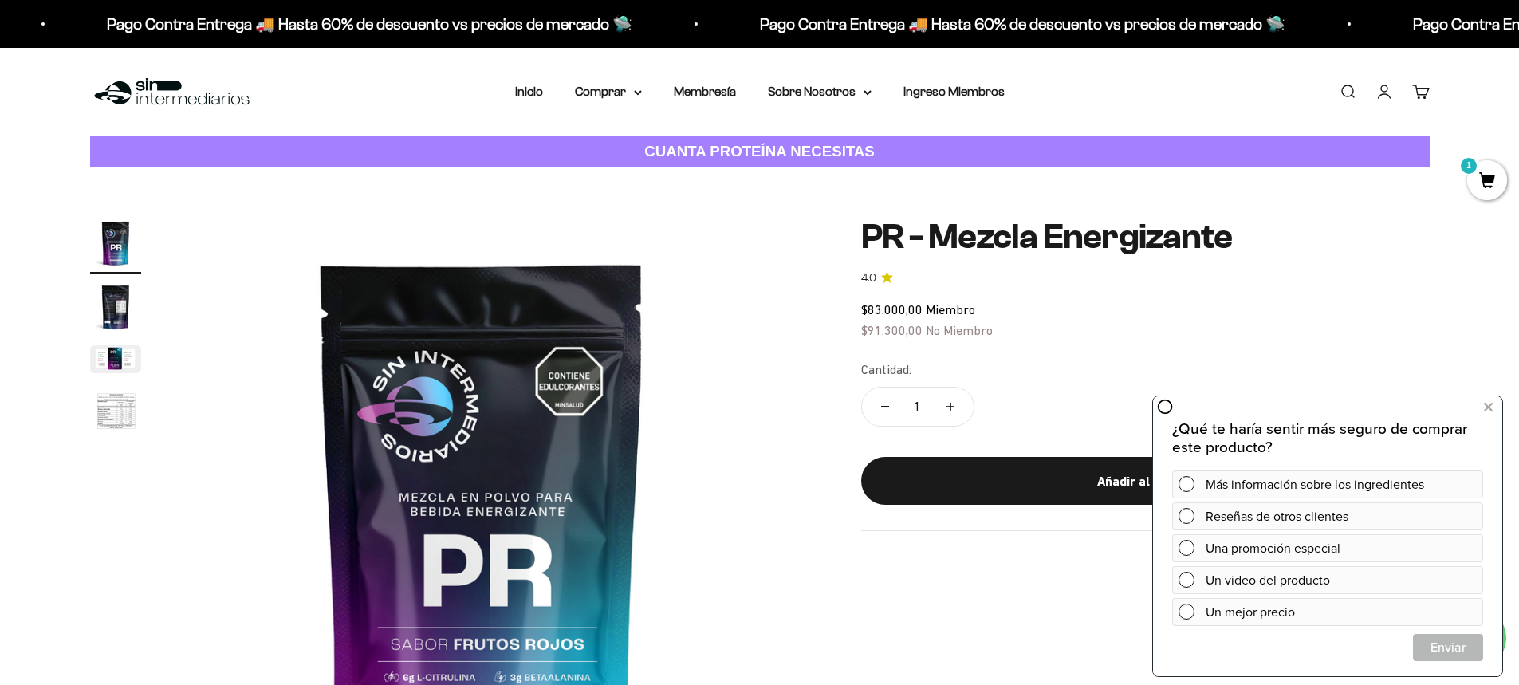
click at [1429, 94] on link "Carrito 0" at bounding box center [1422, 92] width 18 height 18
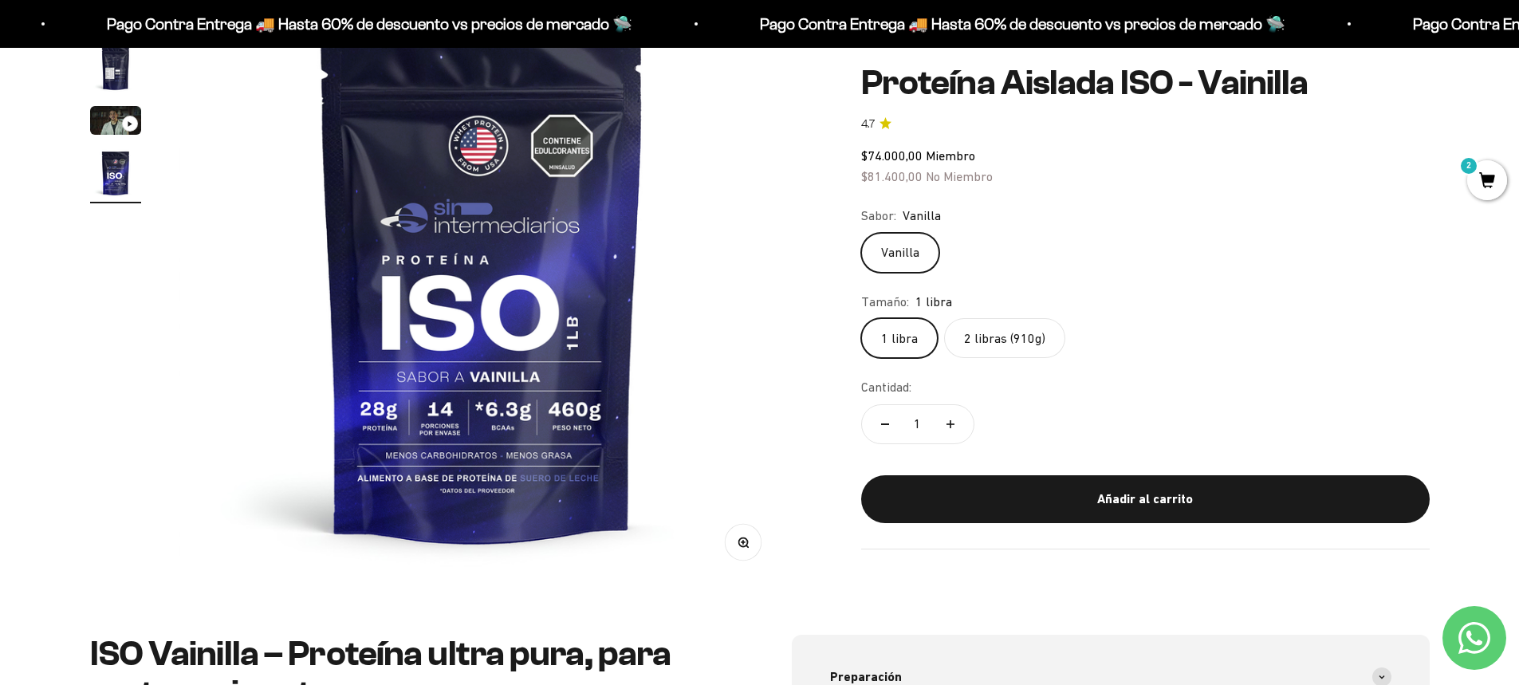
scroll to position [160, 0]
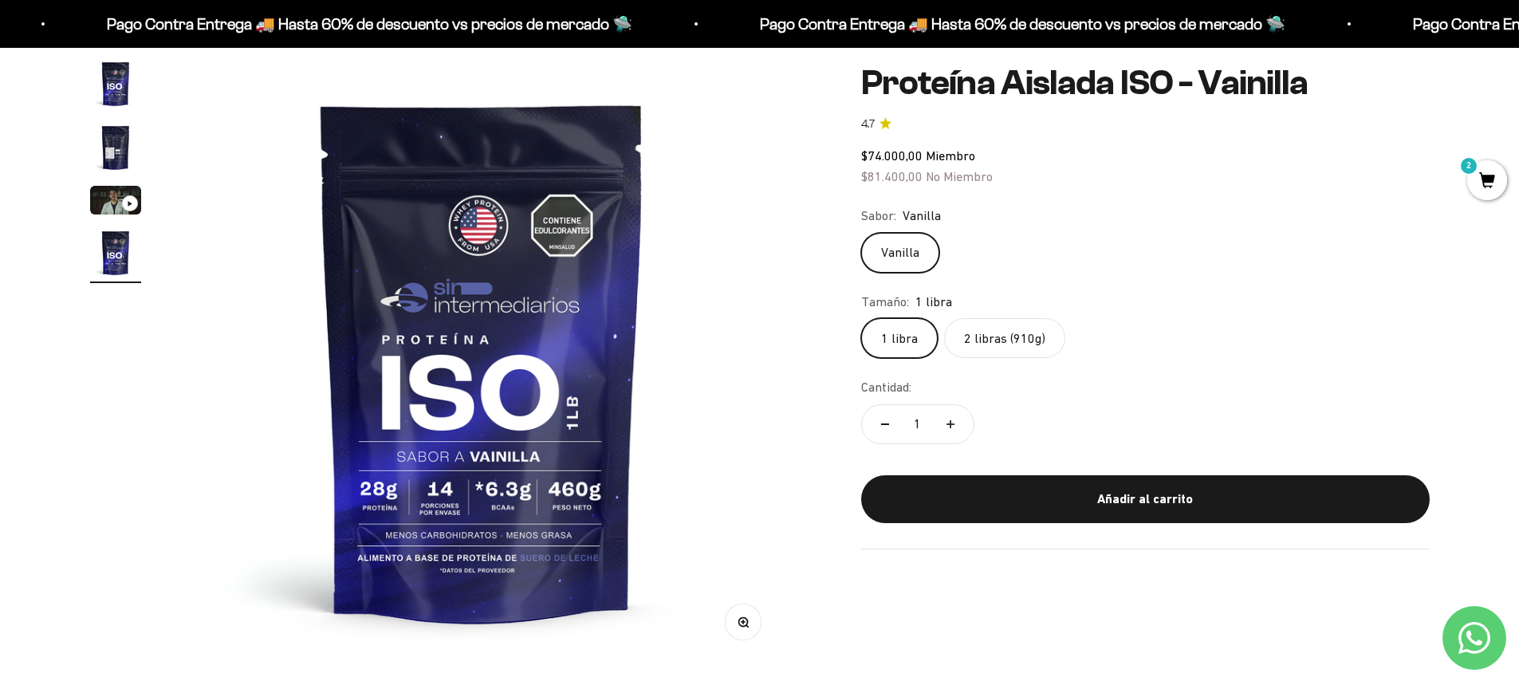
click at [1000, 331] on label "2 libras (910g)" at bounding box center [1004, 338] width 121 height 40
click at [861, 318] on input "2 libras (910g)" at bounding box center [861, 317] width 1 height 1
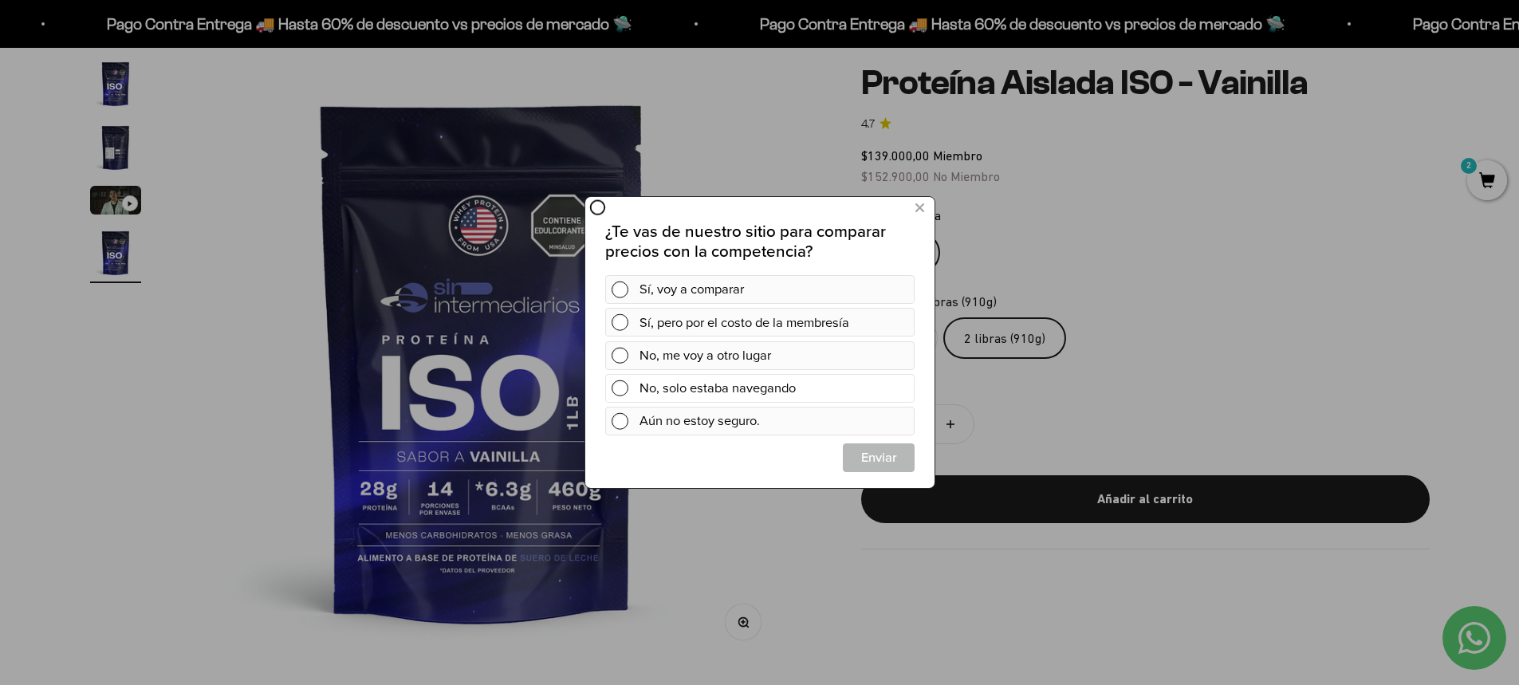
click at [728, 392] on div "No, solo estaba navegando" at bounding box center [773, 388] width 269 height 29
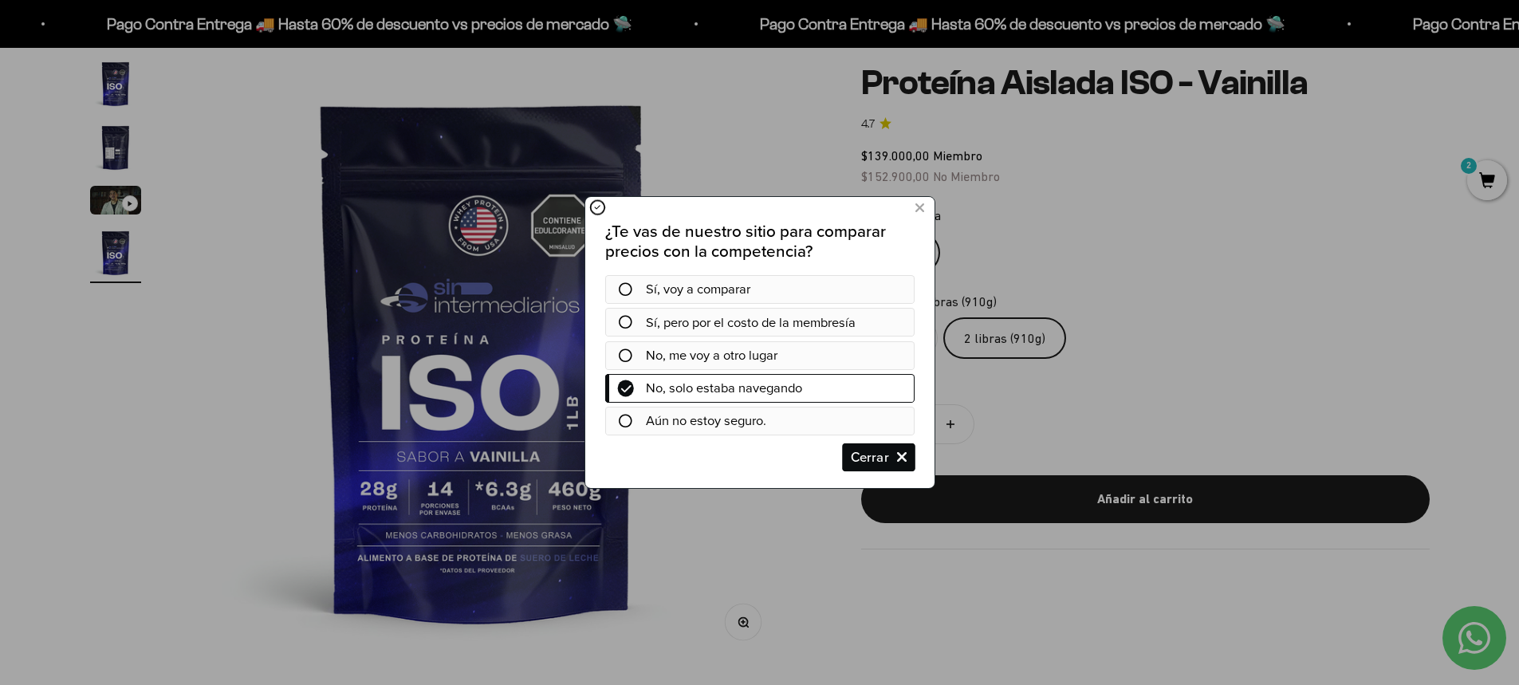
click at [872, 462] on span "Cerrar" at bounding box center [878, 457] width 70 height 29
click at [873, 468] on span "Cerrar" at bounding box center [878, 457] width 70 height 29
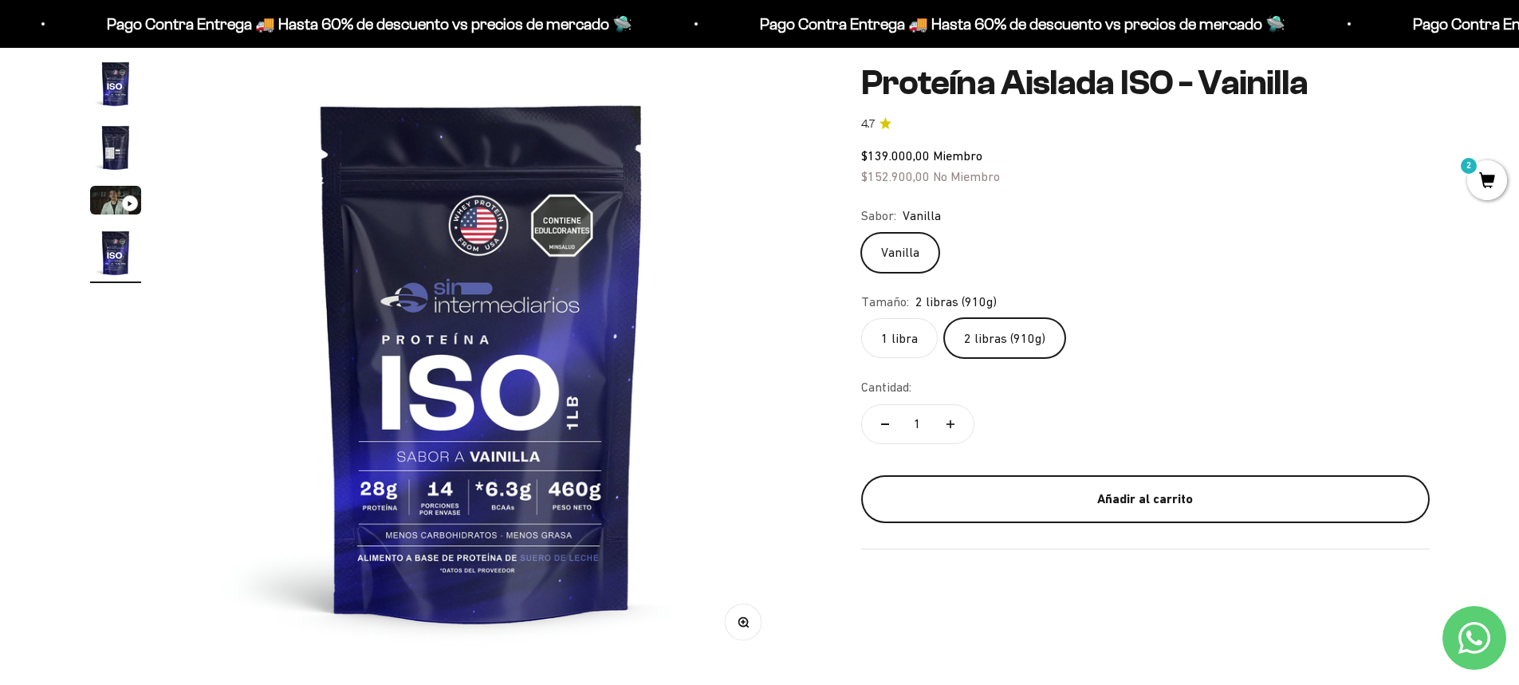
click at [1103, 505] on div "Añadir al carrito" at bounding box center [1145, 499] width 505 height 21
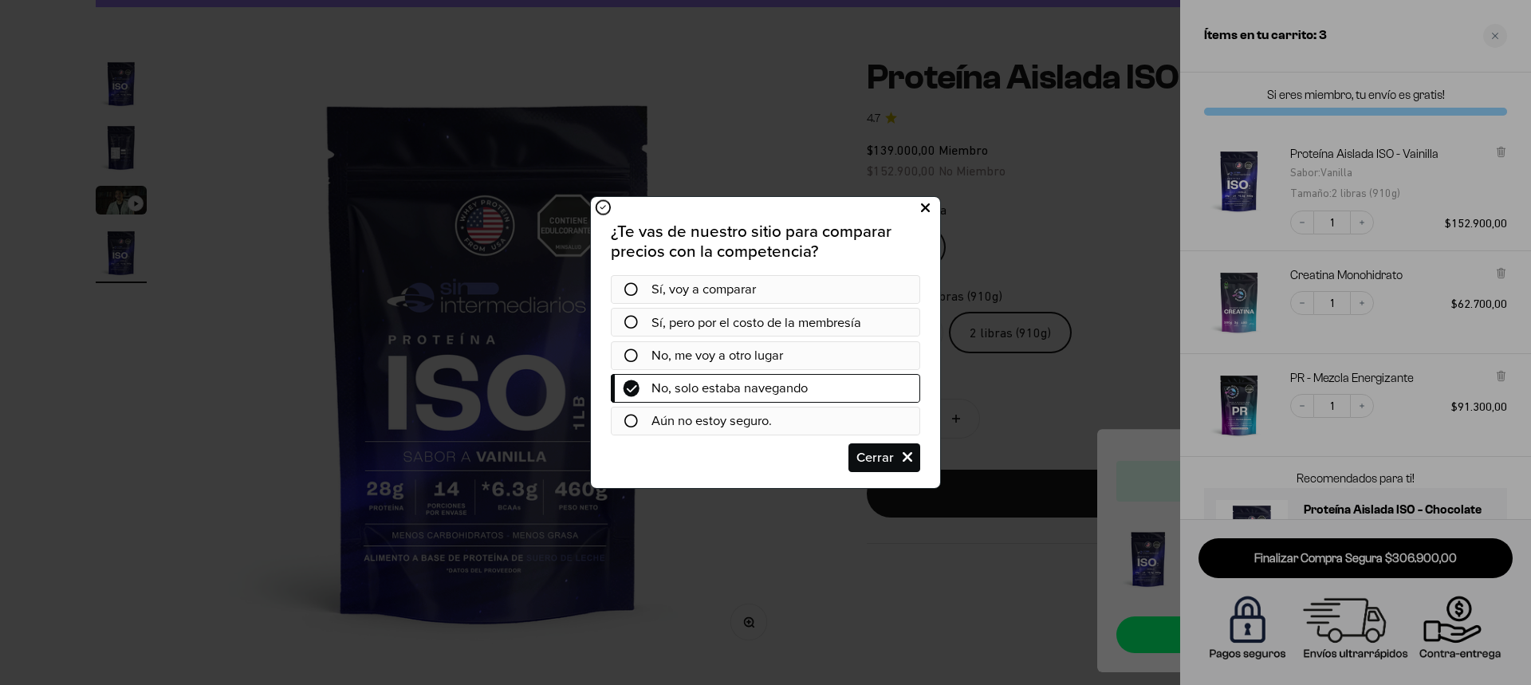
click at [922, 207] on icon at bounding box center [925, 209] width 9 height 22
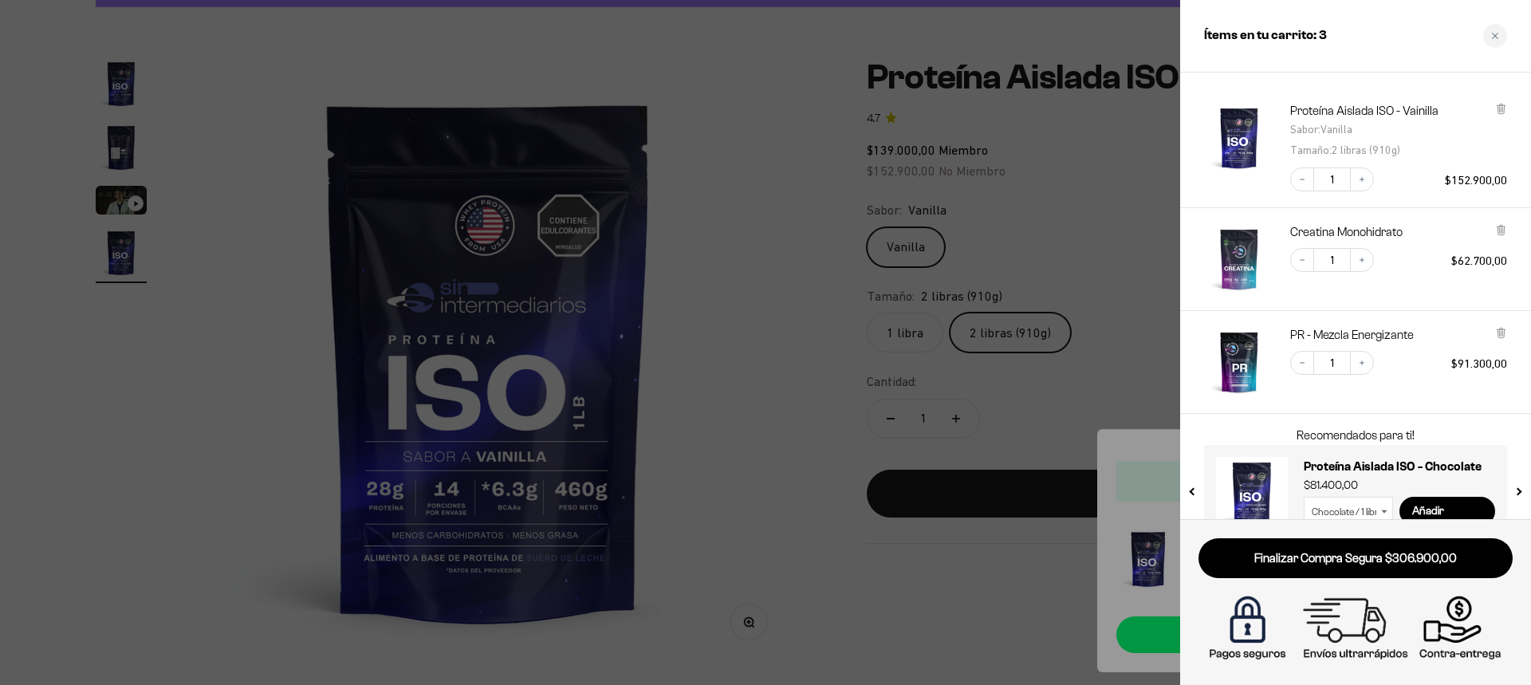
scroll to position [77, 0]
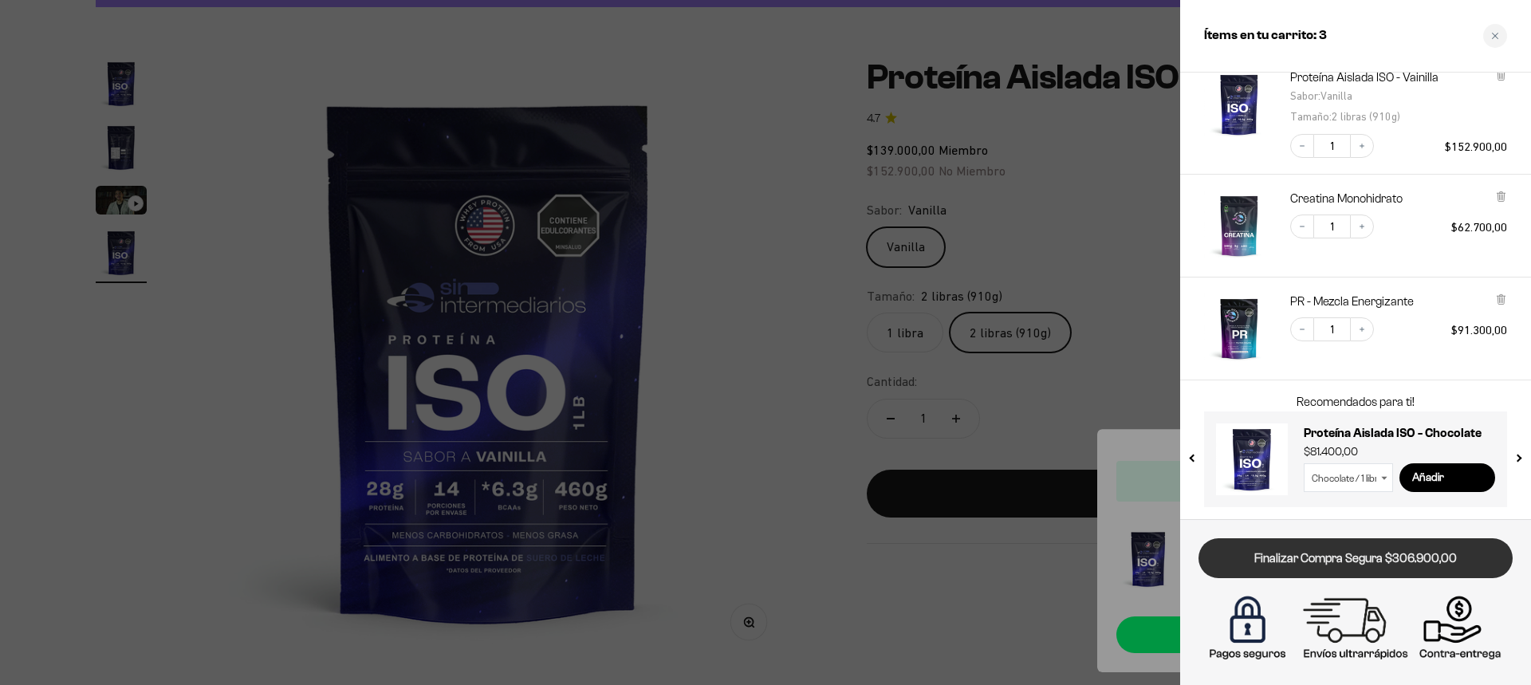
click at [1376, 559] on link "Finalizar Compra Segura $306.900,00" at bounding box center [1356, 558] width 314 height 41
